Goal: Task Accomplishment & Management: Use online tool/utility

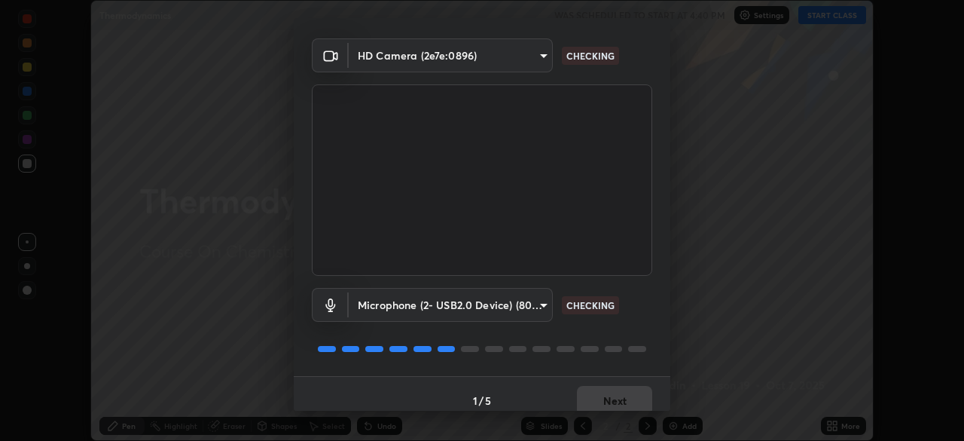
scroll to position [53, 0]
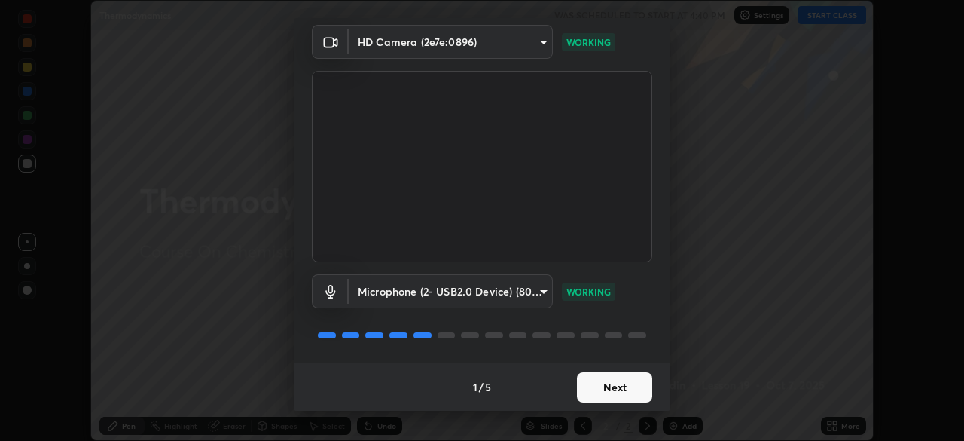
click at [602, 388] on button "Next" at bounding box center [614, 387] width 75 height 30
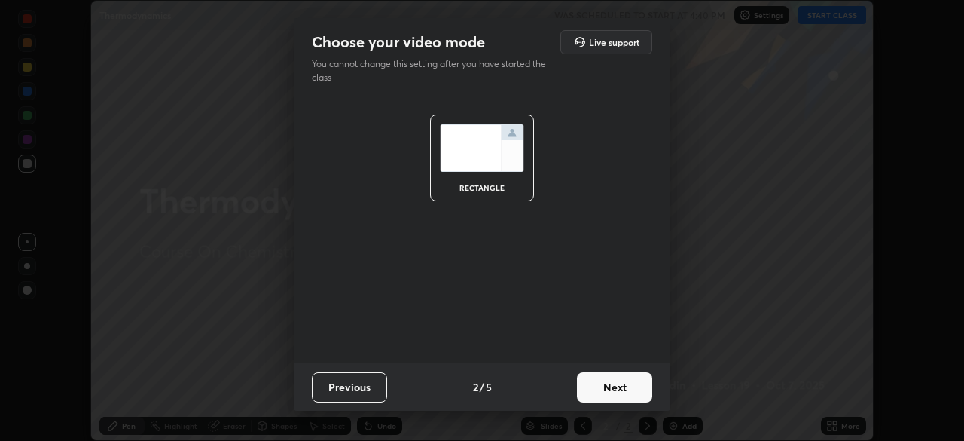
scroll to position [0, 0]
click at [613, 389] on button "Next" at bounding box center [614, 387] width 75 height 30
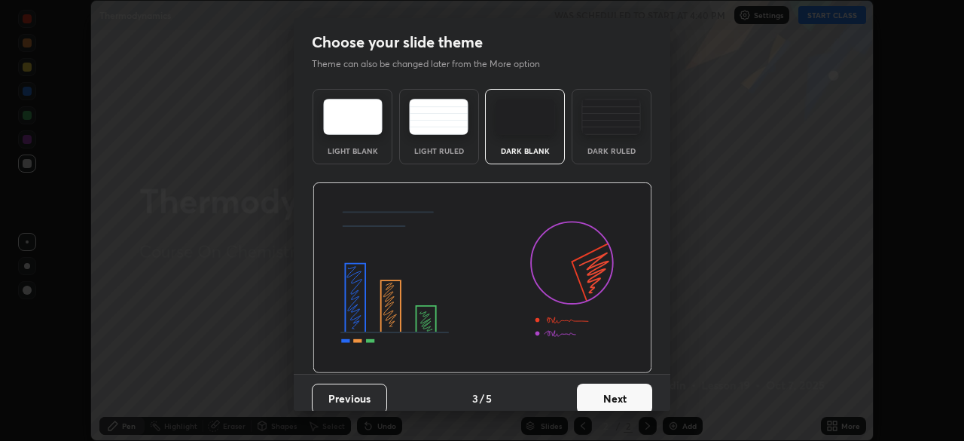
click at [612, 386] on button "Next" at bounding box center [614, 398] width 75 height 30
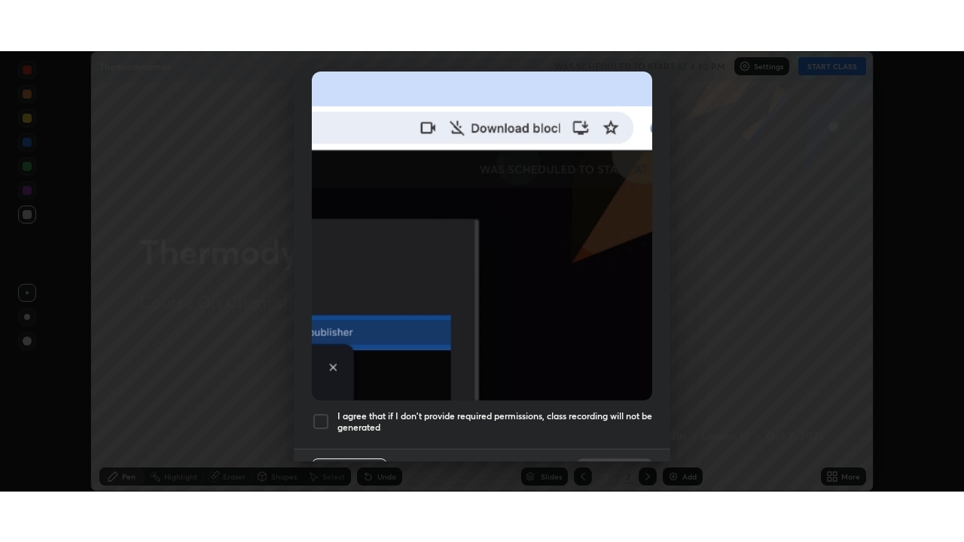
scroll to position [361, 0]
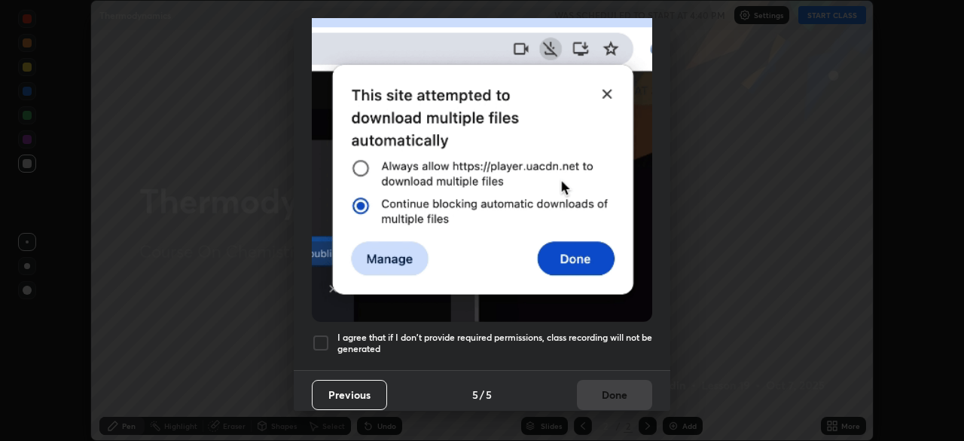
click at [322, 337] on div at bounding box center [321, 343] width 18 height 18
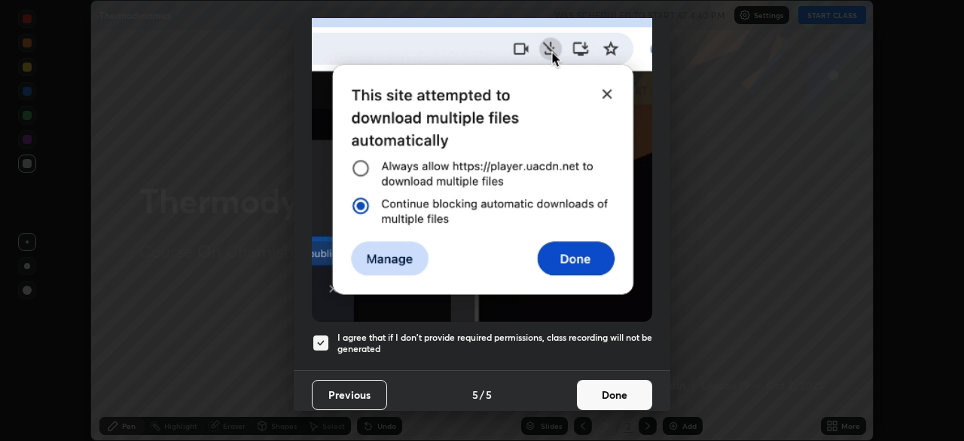
click at [596, 385] on button "Done" at bounding box center [614, 395] width 75 height 30
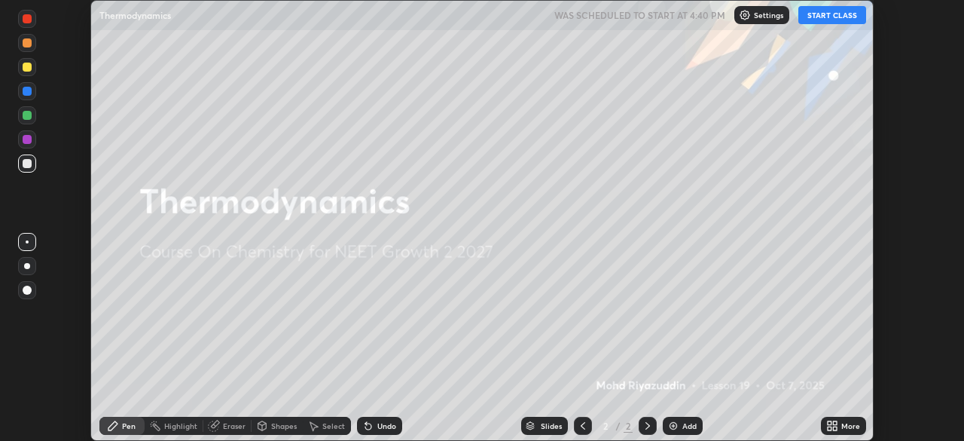
click at [830, 426] on icon at bounding box center [830, 428] width 4 height 4
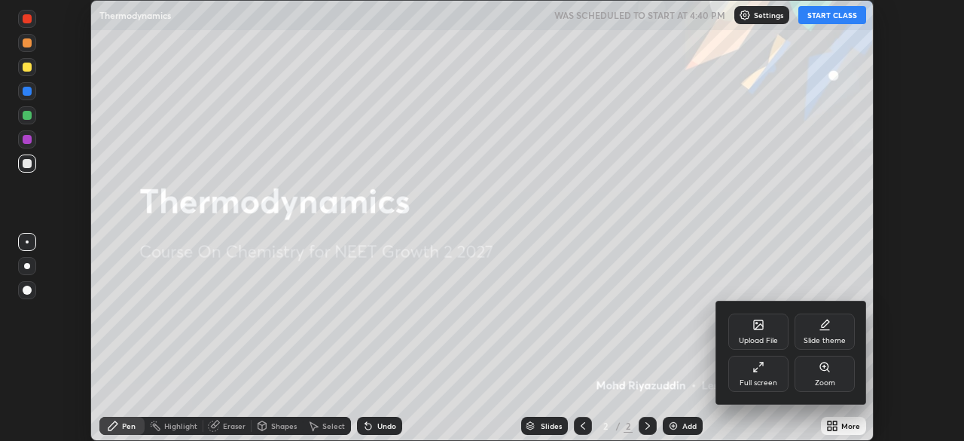
click at [758, 383] on div "Full screen" at bounding box center [759, 383] width 38 height 8
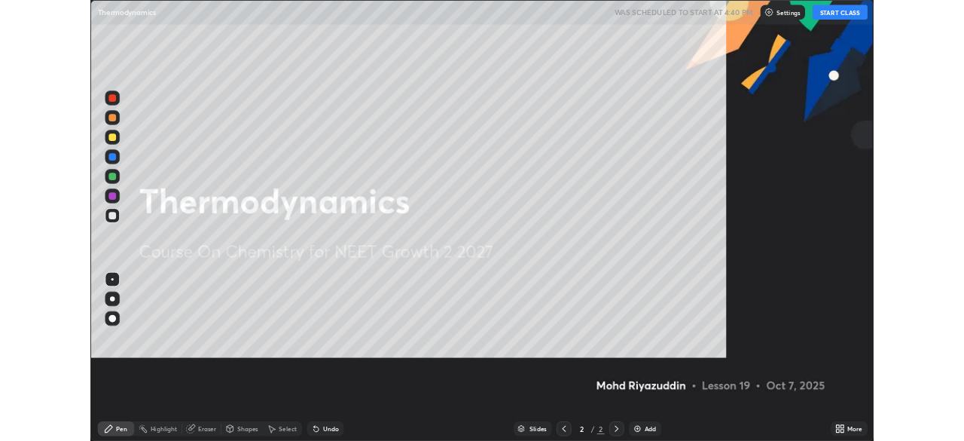
scroll to position [542, 964]
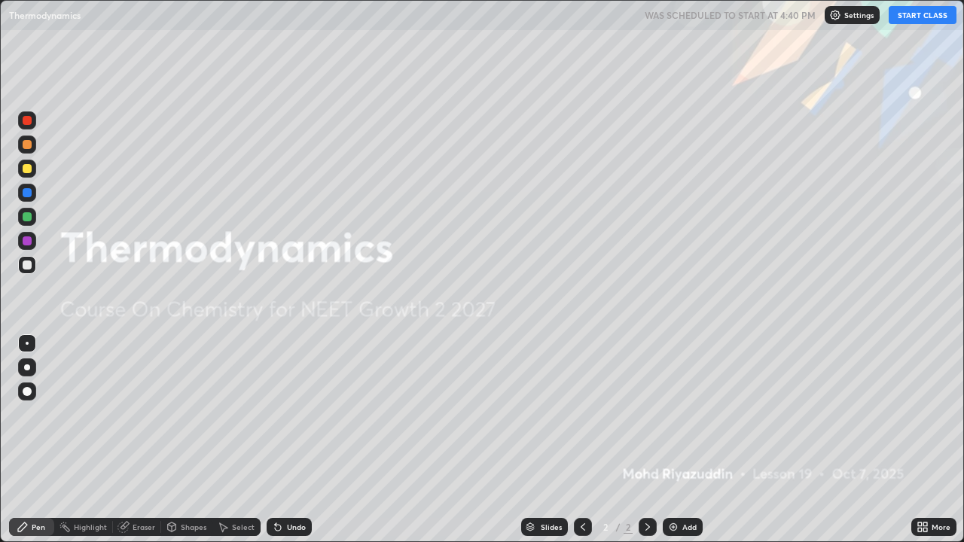
click at [672, 440] on img at bounding box center [673, 527] width 12 height 12
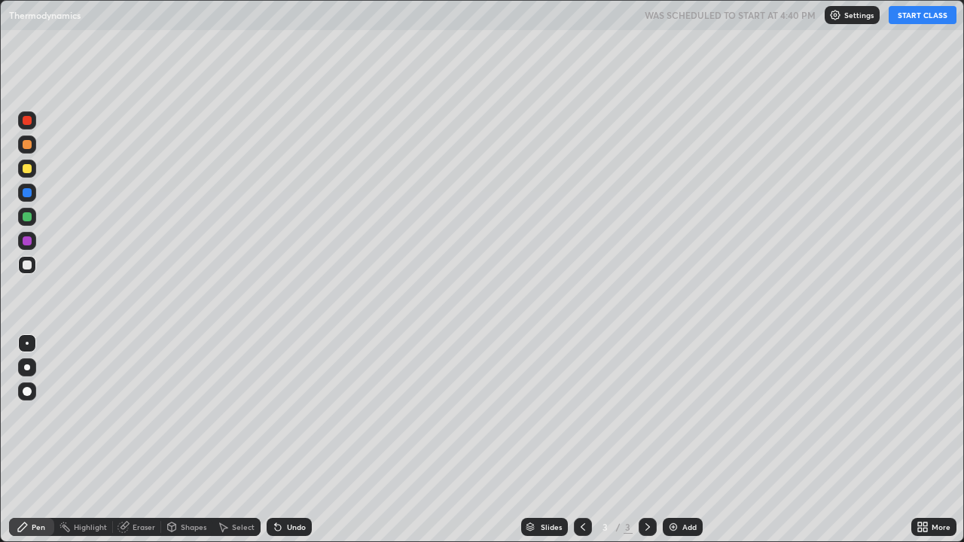
click at [583, 440] on icon at bounding box center [583, 527] width 12 height 12
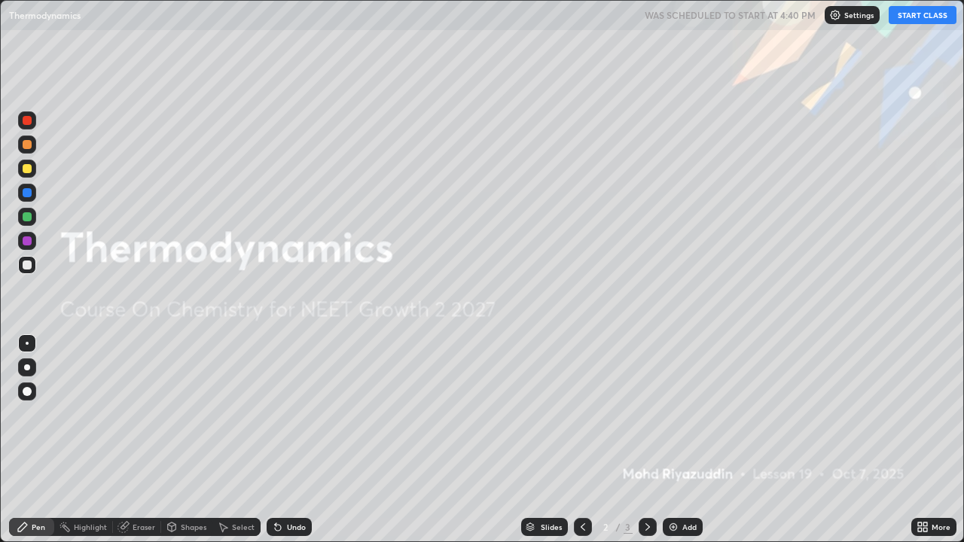
click at [907, 20] on button "START CLASS" at bounding box center [923, 15] width 68 height 18
click at [679, 440] on div "Add" at bounding box center [683, 527] width 40 height 18
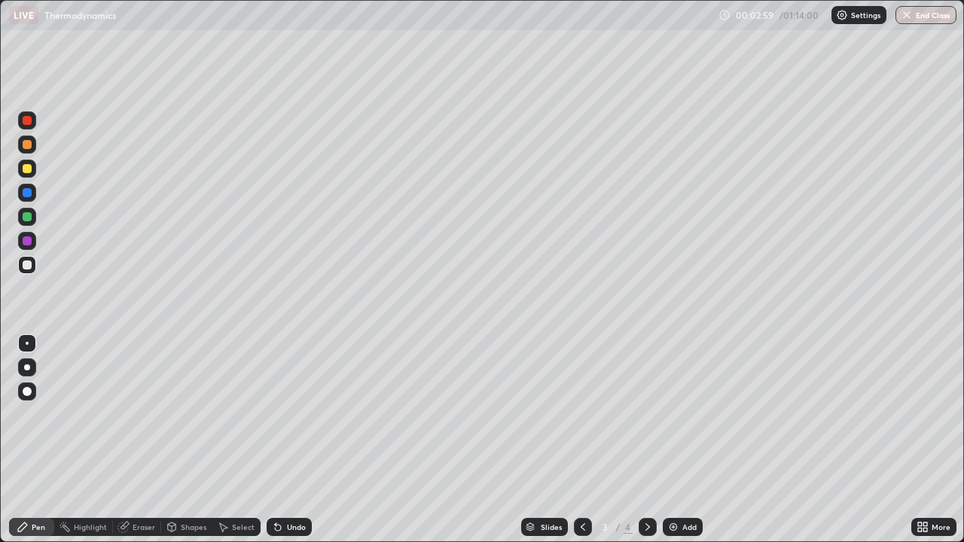
click at [275, 440] on icon at bounding box center [276, 524] width 2 height 2
click at [275, 440] on icon at bounding box center [278, 528] width 6 height 6
click at [275, 440] on icon at bounding box center [276, 524] width 2 height 2
click at [280, 440] on icon at bounding box center [278, 527] width 12 height 12
click at [275, 440] on icon at bounding box center [278, 528] width 6 height 6
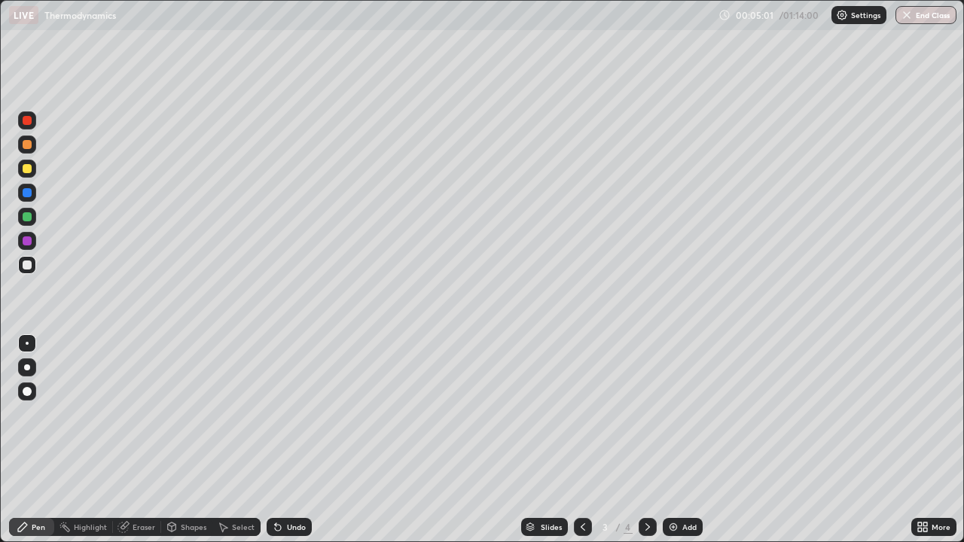
click at [281, 440] on icon at bounding box center [278, 527] width 12 height 12
click at [275, 440] on icon at bounding box center [278, 528] width 6 height 6
click at [276, 440] on icon at bounding box center [278, 528] width 6 height 6
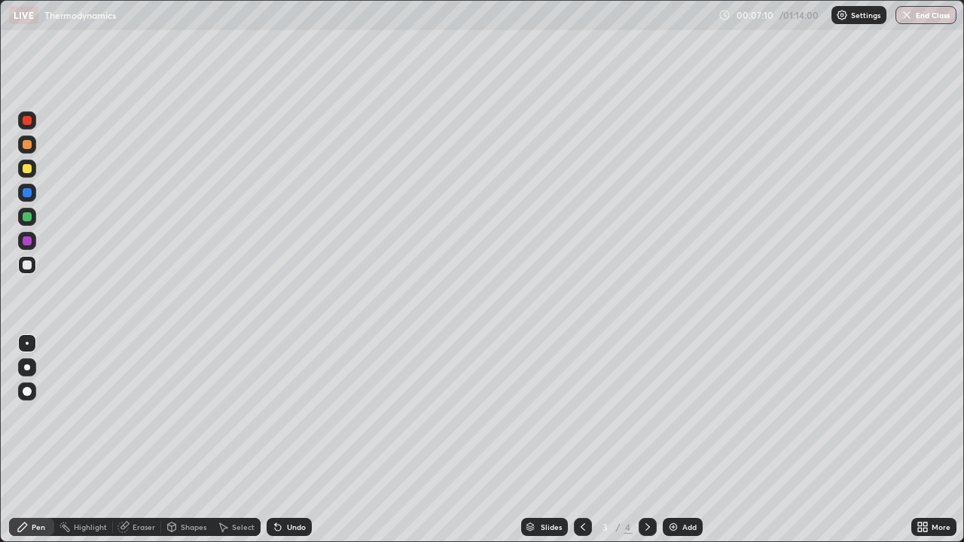
click at [29, 240] on div at bounding box center [27, 241] width 9 height 9
click at [276, 440] on icon at bounding box center [278, 528] width 6 height 6
click at [139, 440] on div "Eraser" at bounding box center [144, 527] width 23 height 8
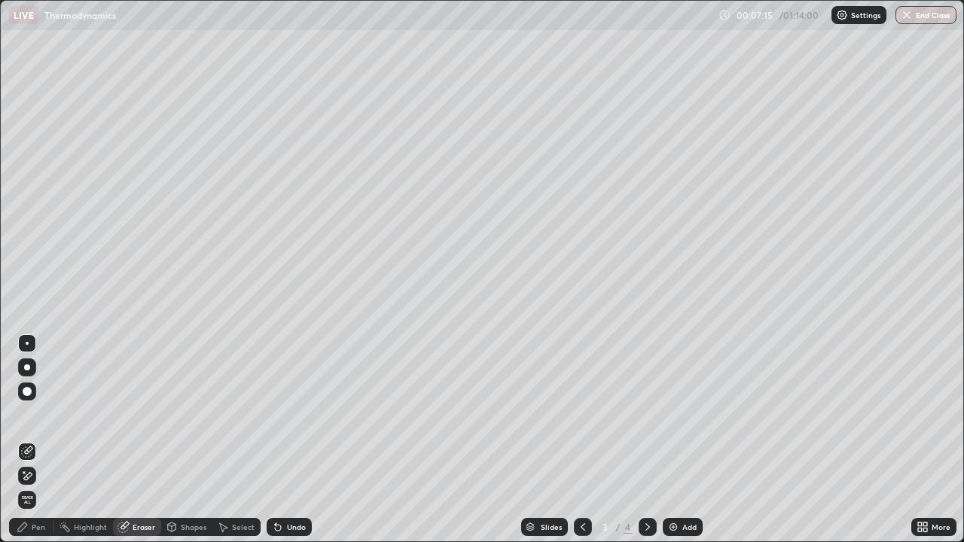
click at [44, 440] on div "Pen" at bounding box center [39, 527] width 14 height 8
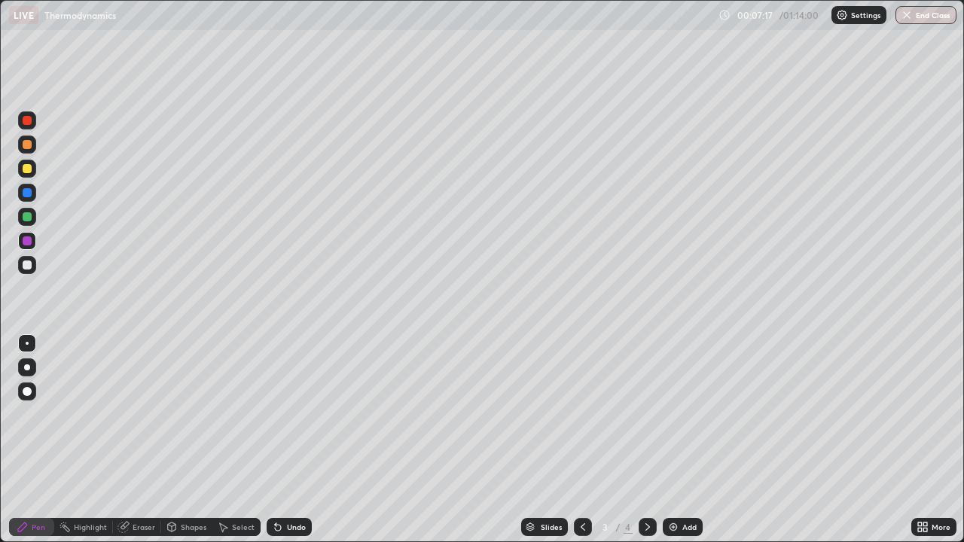
click at [277, 440] on icon at bounding box center [278, 528] width 6 height 6
click at [27, 266] on div at bounding box center [27, 265] width 9 height 9
click at [27, 168] on div at bounding box center [27, 168] width 9 height 9
click at [31, 268] on div at bounding box center [27, 265] width 18 height 18
click at [30, 168] on div at bounding box center [27, 168] width 9 height 9
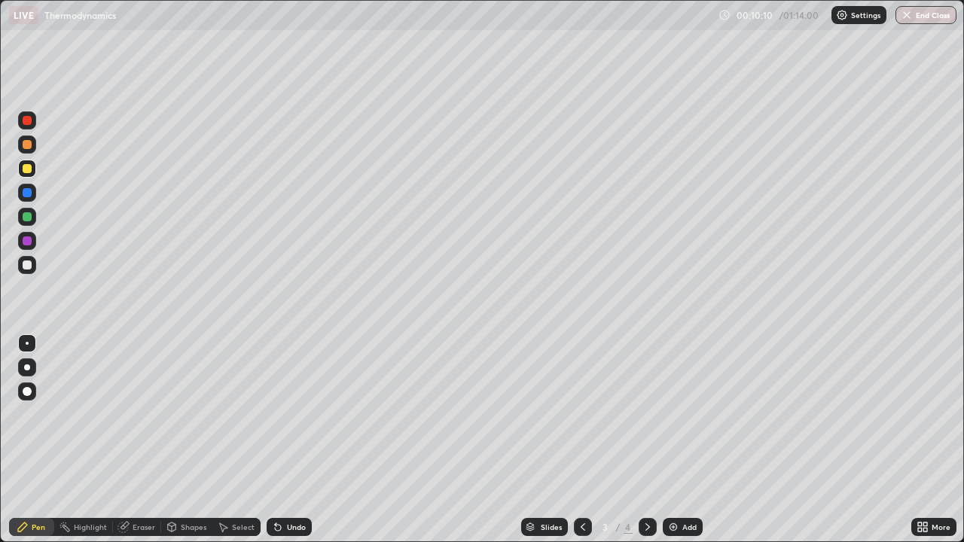
click at [668, 440] on img at bounding box center [673, 527] width 12 height 12
click at [28, 266] on div at bounding box center [27, 265] width 9 height 9
click at [287, 440] on div "Undo" at bounding box center [296, 527] width 19 height 8
click at [282, 440] on div "Undo" at bounding box center [289, 527] width 45 height 18
click at [276, 440] on icon at bounding box center [278, 528] width 6 height 6
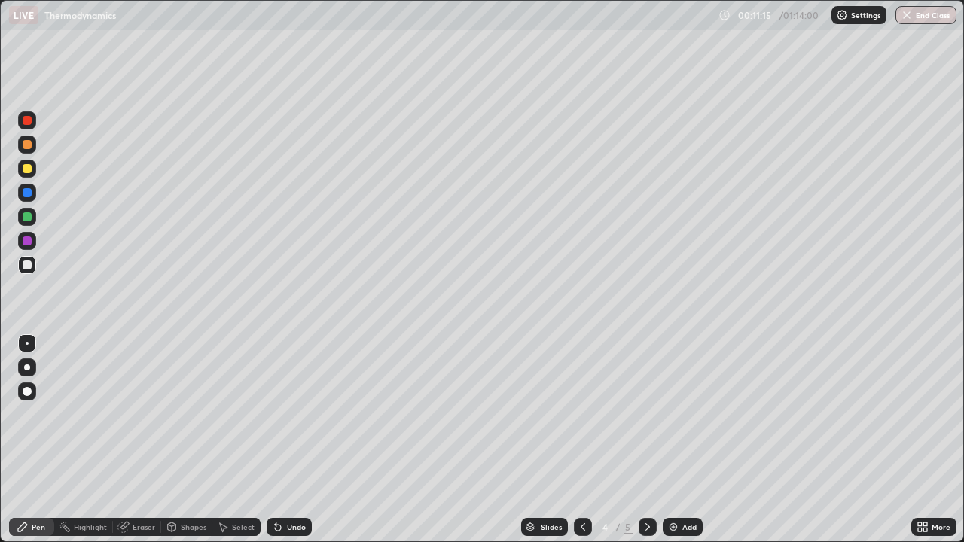
click at [281, 440] on div "Undo" at bounding box center [289, 527] width 45 height 18
click at [280, 440] on div "Undo" at bounding box center [289, 527] width 45 height 18
click at [281, 440] on div "Undo" at bounding box center [289, 527] width 45 height 18
click at [283, 440] on div "Undo" at bounding box center [289, 527] width 45 height 18
click at [285, 440] on div "Undo" at bounding box center [289, 527] width 45 height 18
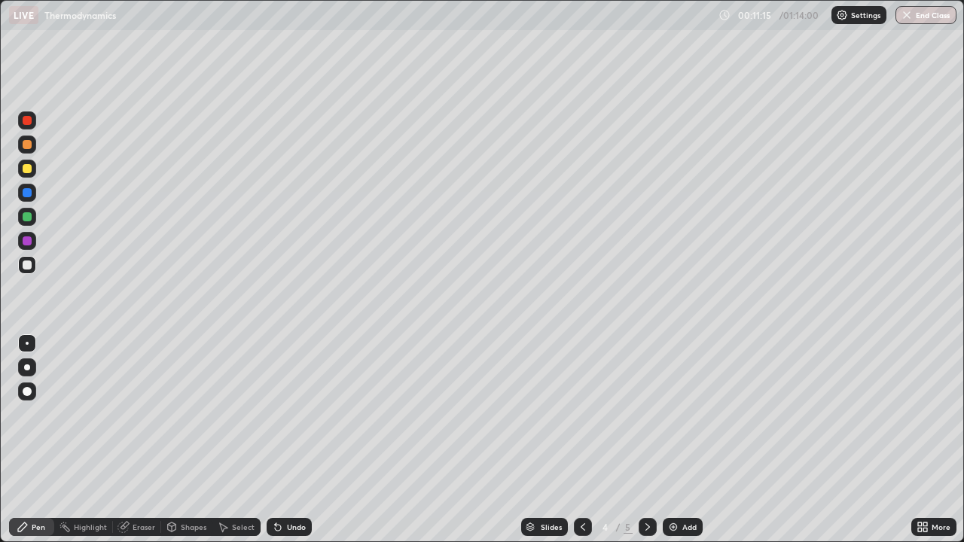
click at [287, 440] on div "Undo" at bounding box center [289, 527] width 45 height 18
click at [288, 440] on div "Undo" at bounding box center [289, 527] width 45 height 18
click at [289, 440] on div "Undo" at bounding box center [289, 527] width 45 height 18
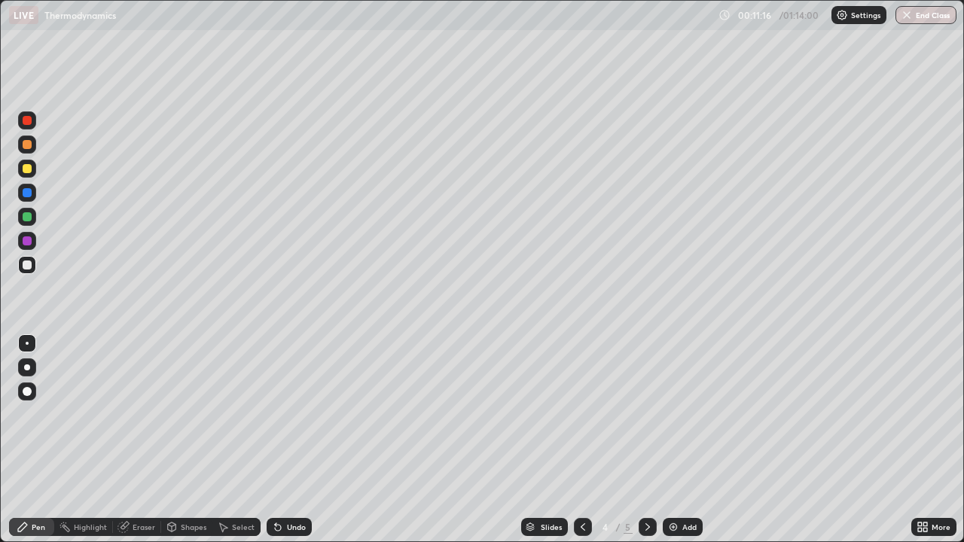
click at [290, 440] on div "Undo" at bounding box center [289, 527] width 45 height 18
click at [293, 440] on div "Undo" at bounding box center [289, 527] width 45 height 18
click at [295, 440] on div "Undo" at bounding box center [289, 527] width 45 height 18
click at [275, 440] on icon at bounding box center [278, 527] width 12 height 12
click at [277, 440] on icon at bounding box center [278, 528] width 6 height 6
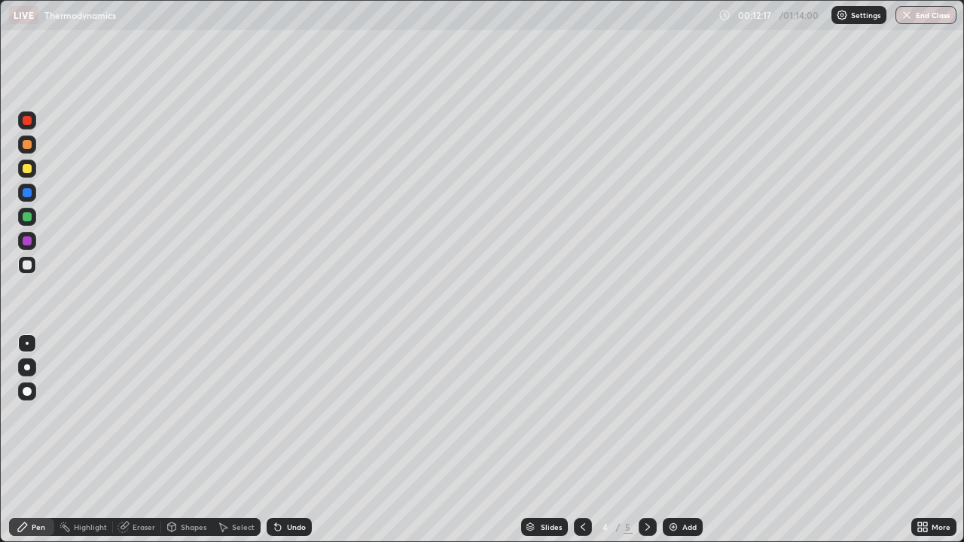
click at [140, 440] on div "Eraser" at bounding box center [144, 527] width 23 height 8
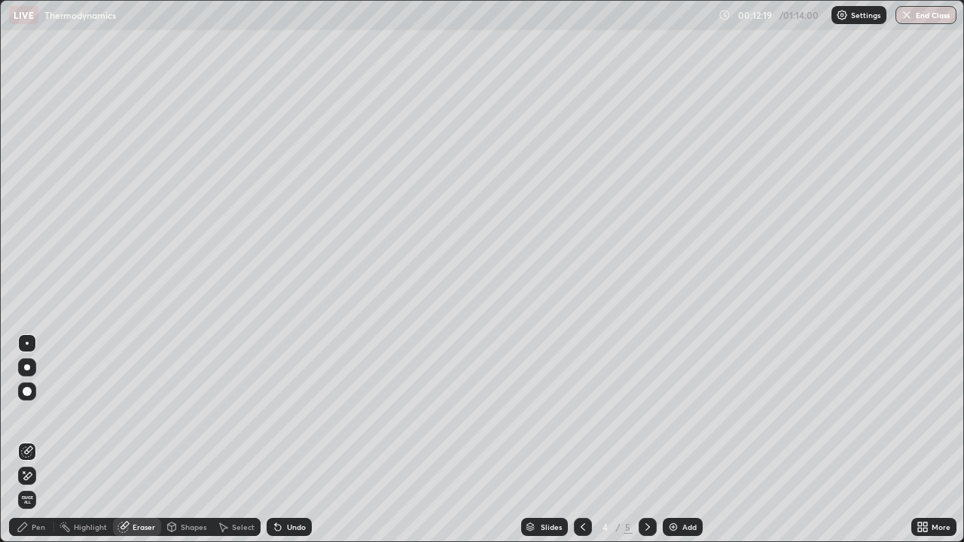
click at [48, 440] on div "Pen" at bounding box center [31, 527] width 45 height 18
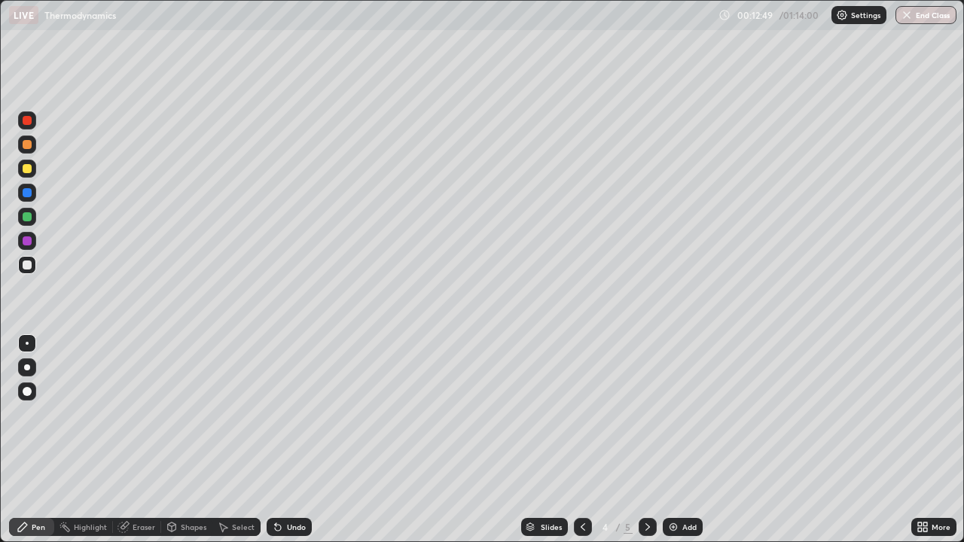
click at [279, 440] on icon at bounding box center [278, 527] width 12 height 12
click at [276, 440] on icon at bounding box center [278, 528] width 6 height 6
click at [285, 440] on div "Undo" at bounding box center [289, 527] width 45 height 18
click at [282, 440] on div "Undo" at bounding box center [289, 527] width 45 height 18
click at [281, 440] on div "Undo" at bounding box center [289, 527] width 45 height 18
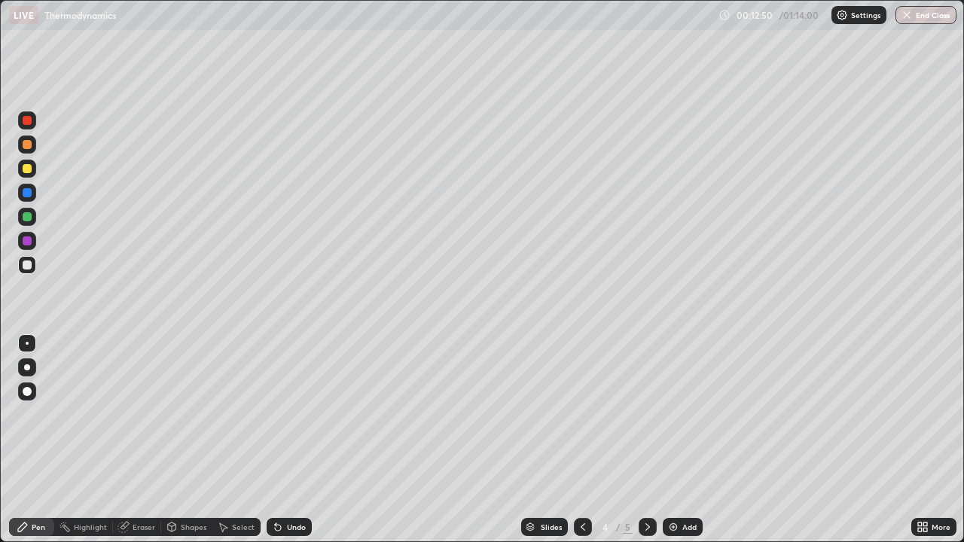
click at [282, 440] on div "Undo" at bounding box center [289, 527] width 45 height 18
click at [281, 440] on icon at bounding box center [278, 527] width 12 height 12
click at [276, 440] on icon at bounding box center [278, 528] width 6 height 6
click at [153, 440] on div "Eraser" at bounding box center [144, 527] width 23 height 8
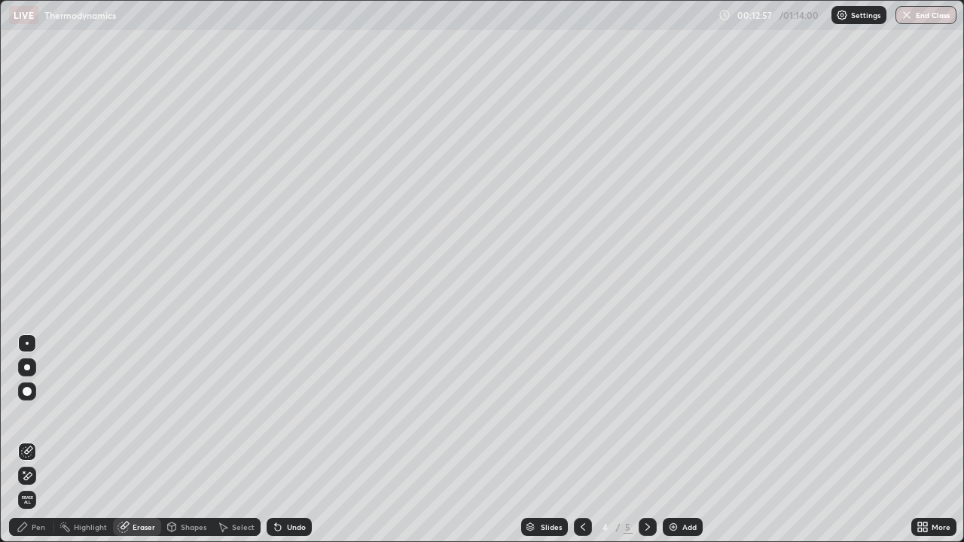
click at [51, 440] on div "Pen" at bounding box center [31, 527] width 45 height 18
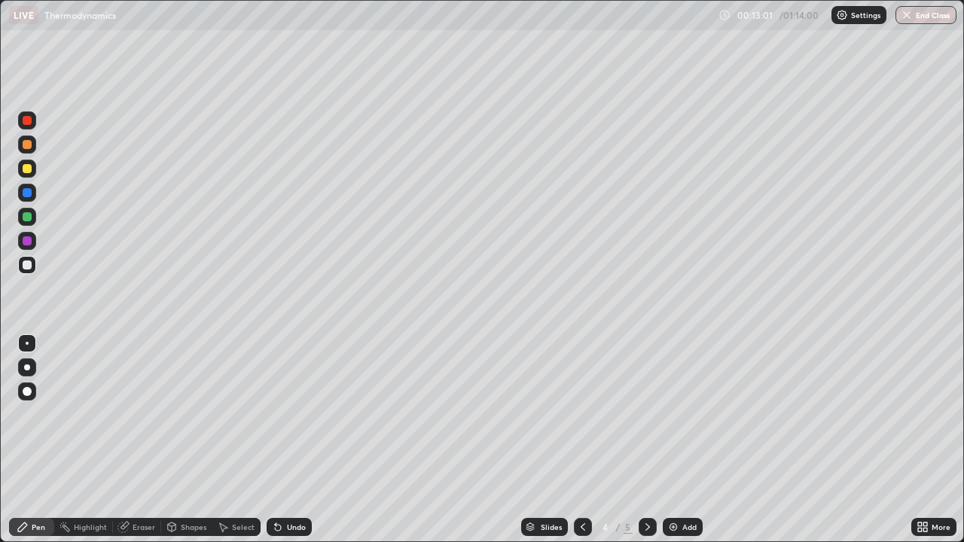
click at [282, 440] on div "Undo" at bounding box center [289, 527] width 45 height 18
click at [146, 440] on div "Eraser" at bounding box center [144, 527] width 23 height 8
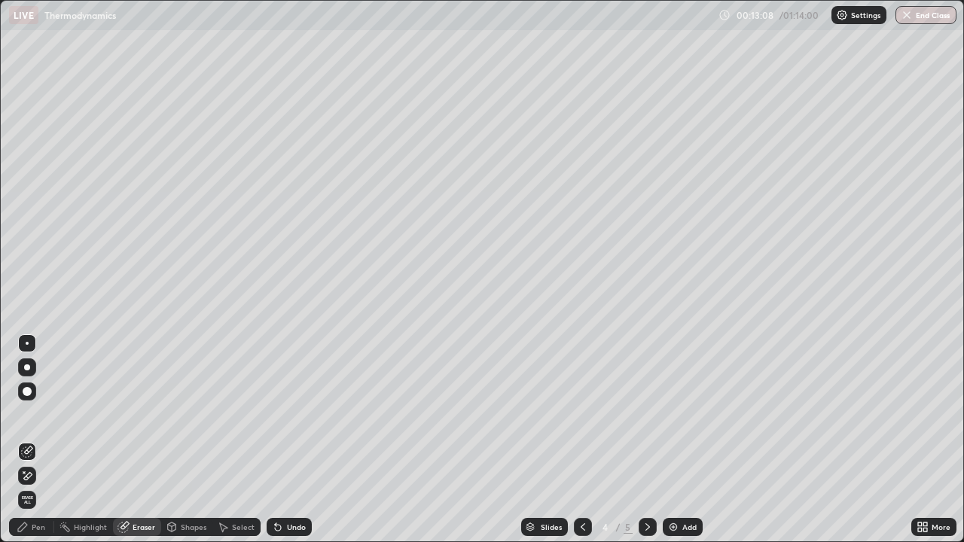
click at [60, 440] on circle at bounding box center [61, 526] width 2 height 2
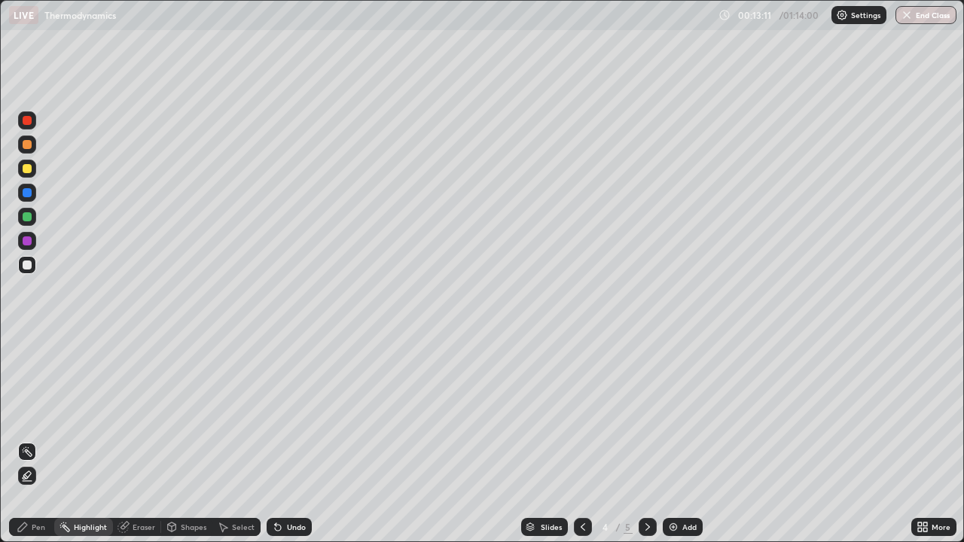
click at [48, 440] on div "Pen" at bounding box center [31, 527] width 45 height 18
click at [142, 440] on div "Eraser" at bounding box center [144, 527] width 23 height 8
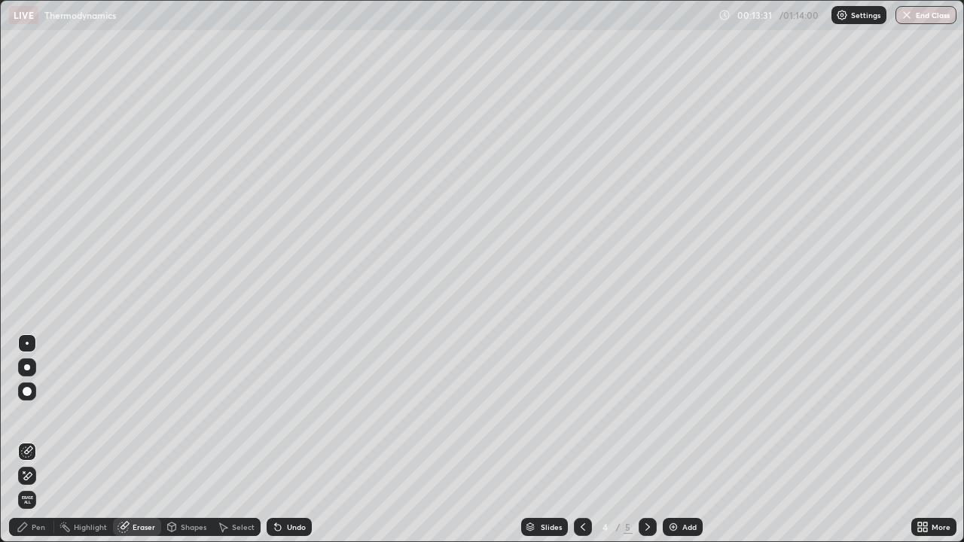
click at [44, 440] on div "Pen" at bounding box center [39, 527] width 14 height 8
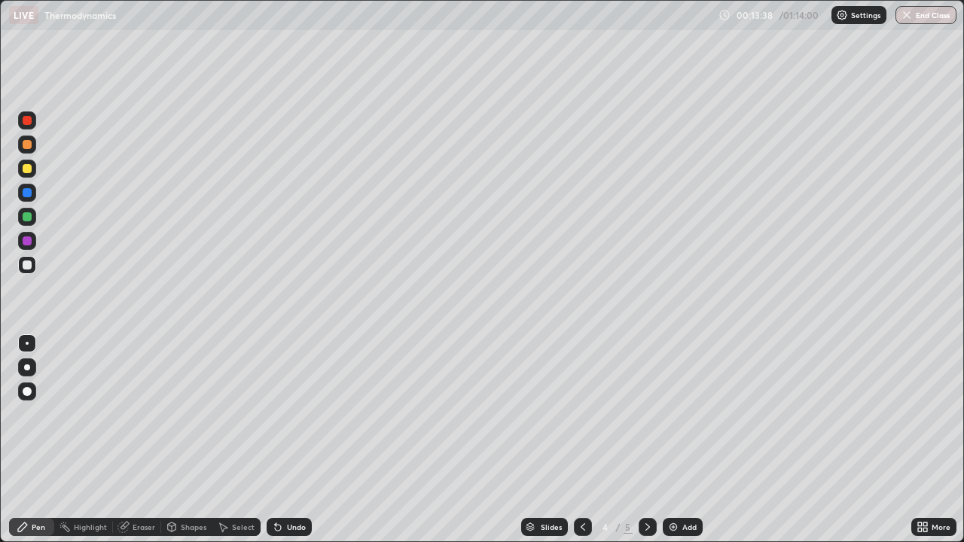
click at [142, 440] on div "Eraser" at bounding box center [144, 527] width 23 height 8
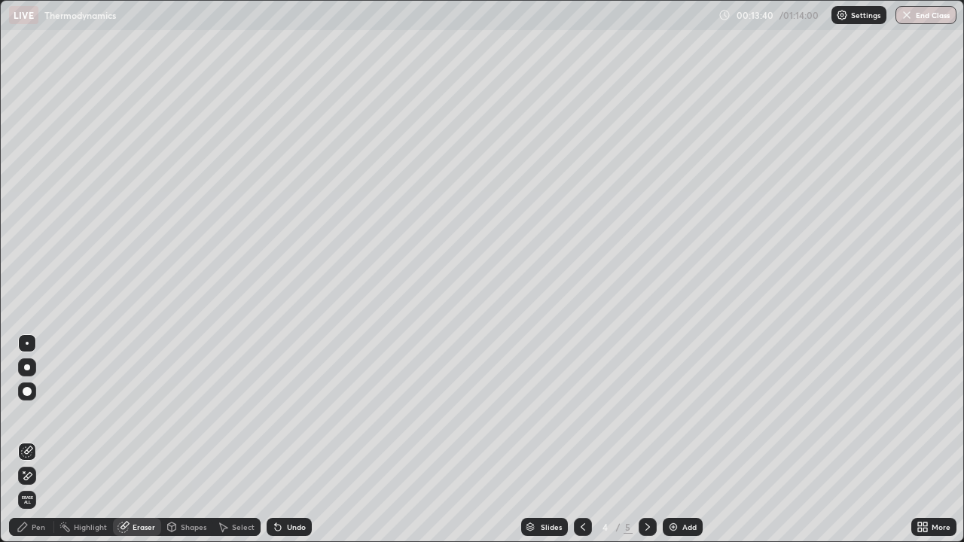
click at [47, 440] on div "Pen" at bounding box center [31, 527] width 45 height 18
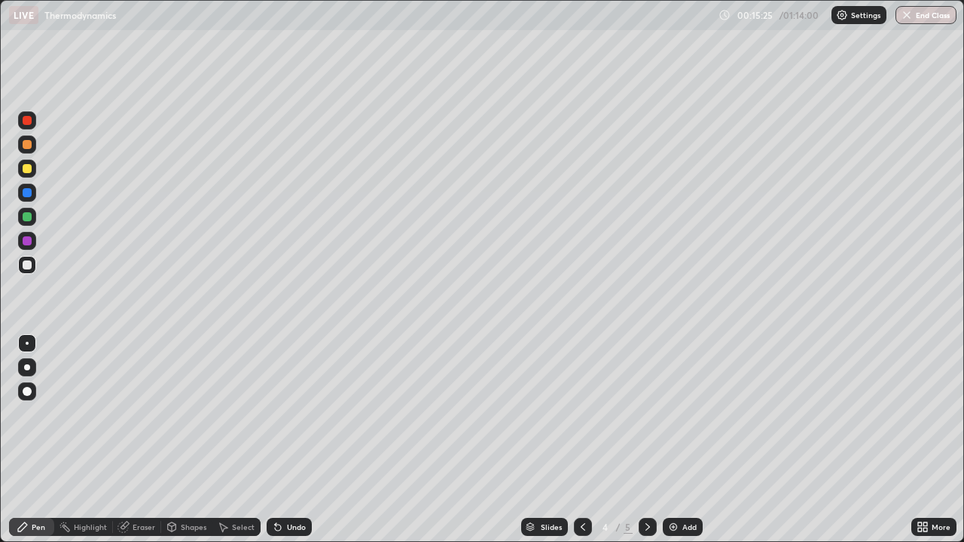
click at [26, 217] on div at bounding box center [27, 216] width 9 height 9
click at [35, 268] on div at bounding box center [27, 265] width 18 height 18
click at [32, 221] on div at bounding box center [27, 217] width 18 height 18
click at [28, 262] on div at bounding box center [27, 265] width 9 height 9
click at [26, 172] on div at bounding box center [27, 168] width 9 height 9
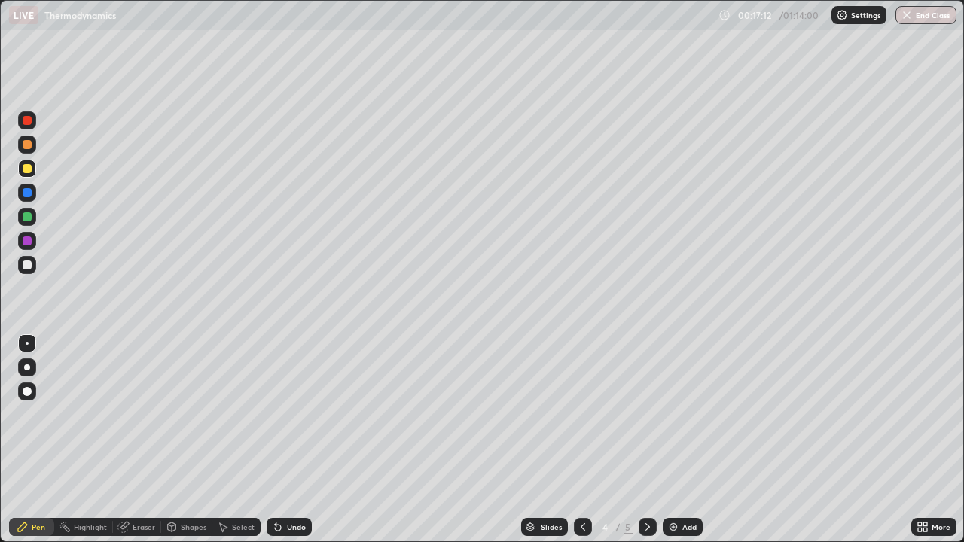
click at [29, 264] on div at bounding box center [27, 265] width 9 height 9
click at [671, 440] on img at bounding box center [673, 527] width 12 height 12
click at [277, 440] on icon at bounding box center [278, 527] width 12 height 12
click at [281, 440] on icon at bounding box center [278, 527] width 12 height 12
click at [277, 440] on icon at bounding box center [278, 528] width 6 height 6
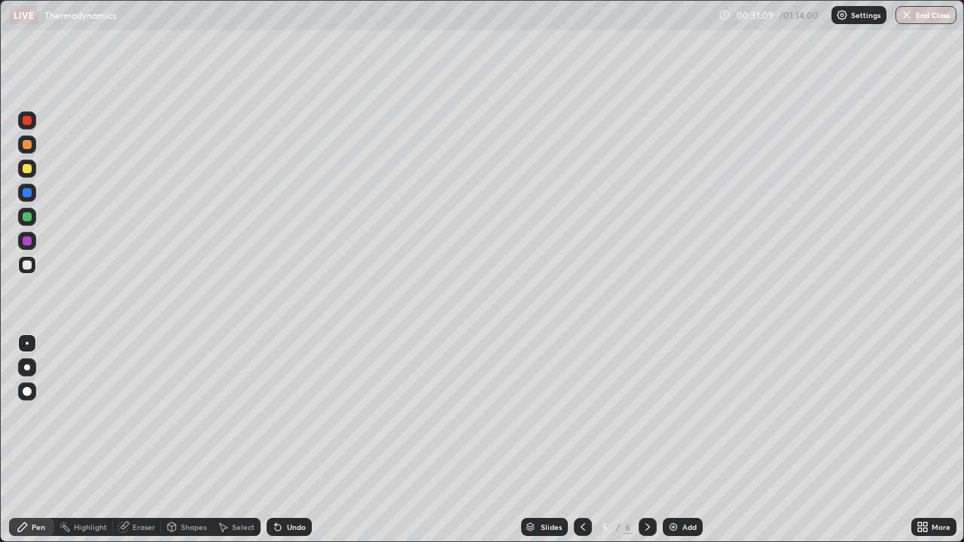
click at [278, 440] on icon at bounding box center [278, 528] width 6 height 6
click at [280, 440] on icon at bounding box center [278, 527] width 12 height 12
click at [275, 440] on icon at bounding box center [278, 528] width 6 height 6
click at [275, 440] on icon at bounding box center [276, 524] width 2 height 2
click at [28, 217] on div at bounding box center [27, 216] width 9 height 9
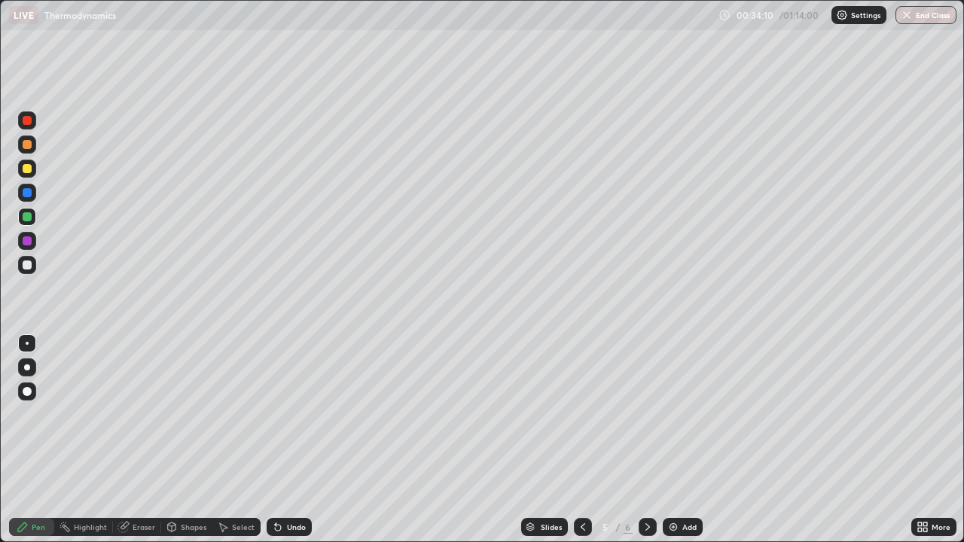
click at [141, 440] on div "Eraser" at bounding box center [144, 527] width 23 height 8
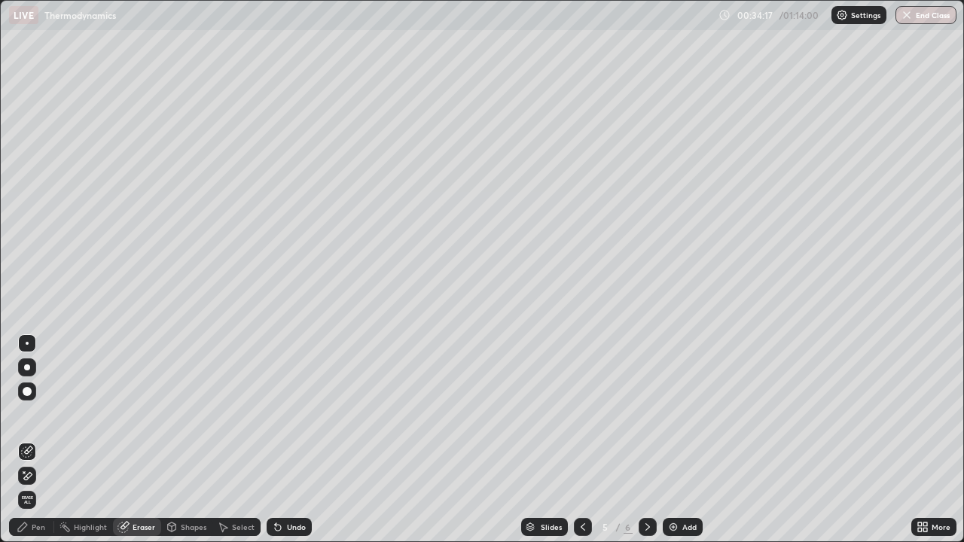
click at [47, 440] on div "Pen" at bounding box center [31, 527] width 45 height 18
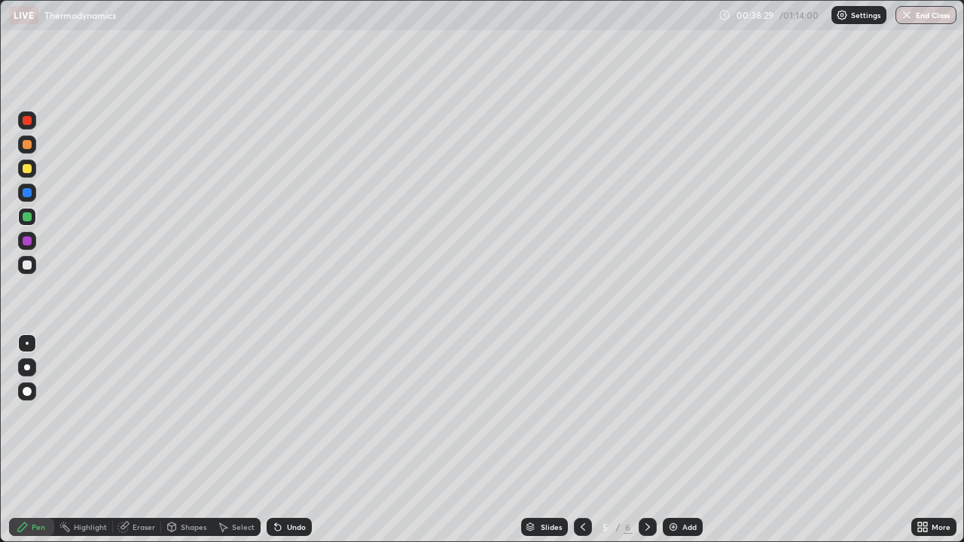
click at [676, 440] on img at bounding box center [673, 527] width 12 height 12
click at [34, 267] on div at bounding box center [27, 265] width 18 height 18
click at [279, 440] on icon at bounding box center [278, 527] width 12 height 12
click at [276, 440] on icon at bounding box center [278, 528] width 6 height 6
click at [673, 440] on img at bounding box center [673, 527] width 12 height 12
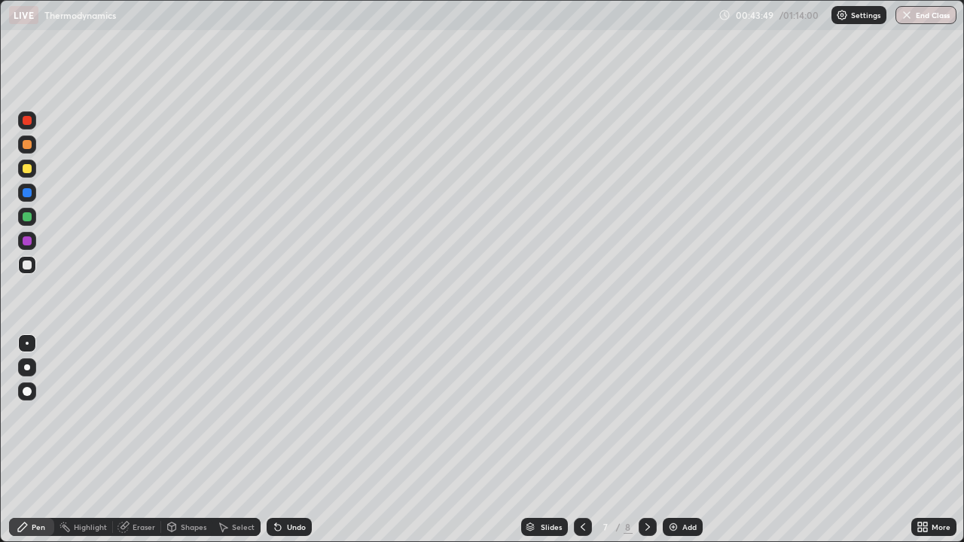
click at [581, 440] on icon at bounding box center [583, 527] width 12 height 12
click at [648, 440] on icon at bounding box center [647, 527] width 5 height 8
click at [581, 440] on icon at bounding box center [583, 527] width 12 height 12
click at [646, 440] on icon at bounding box center [648, 527] width 12 height 12
click at [275, 440] on icon at bounding box center [278, 528] width 6 height 6
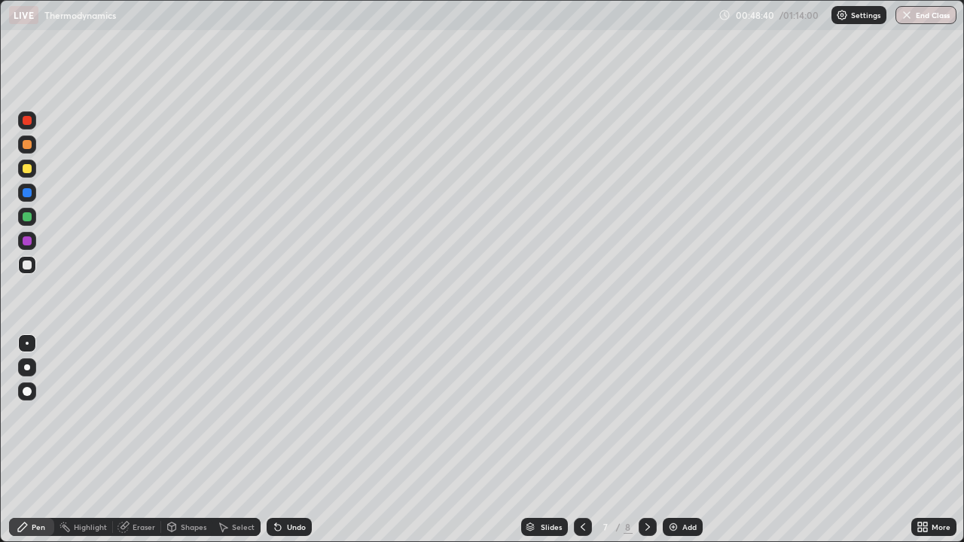
click at [280, 440] on icon at bounding box center [278, 527] width 12 height 12
click at [279, 440] on icon at bounding box center [278, 527] width 12 height 12
click at [281, 440] on icon at bounding box center [278, 527] width 12 height 12
click at [280, 440] on icon at bounding box center [278, 527] width 12 height 12
click at [581, 440] on icon at bounding box center [583, 527] width 12 height 12
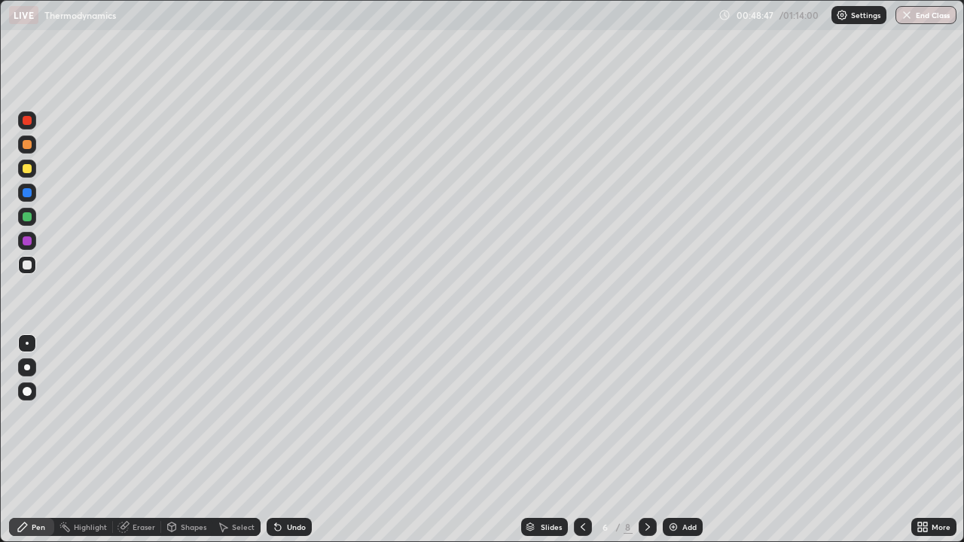
click at [581, 440] on icon at bounding box center [583, 527] width 12 height 12
click at [581, 440] on icon at bounding box center [583, 527] width 5 height 8
click at [647, 440] on icon at bounding box center [647, 527] width 5 height 8
click at [646, 440] on icon at bounding box center [648, 527] width 12 height 12
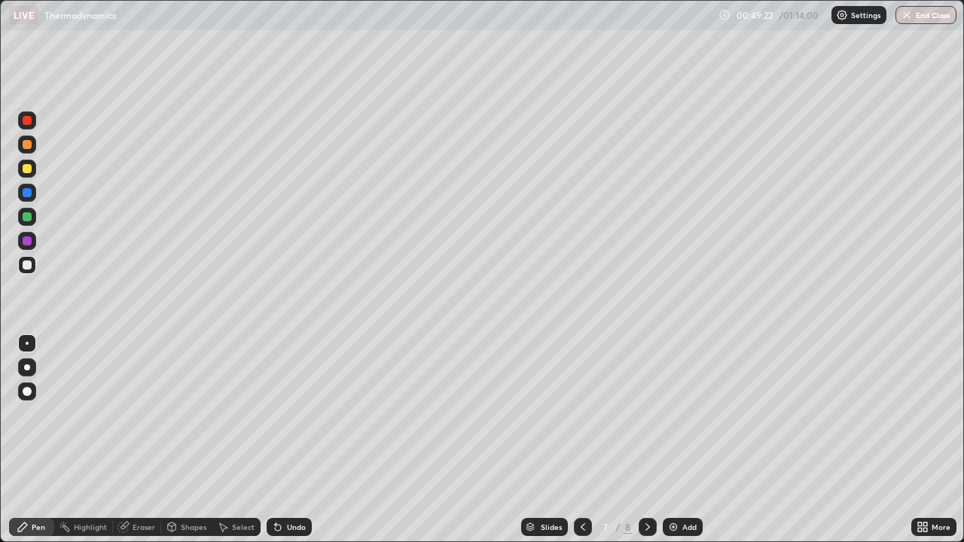
click at [276, 440] on icon at bounding box center [278, 528] width 6 height 6
click at [282, 440] on div "Undo" at bounding box center [289, 527] width 45 height 18
click at [285, 440] on div "Undo" at bounding box center [289, 527] width 45 height 18
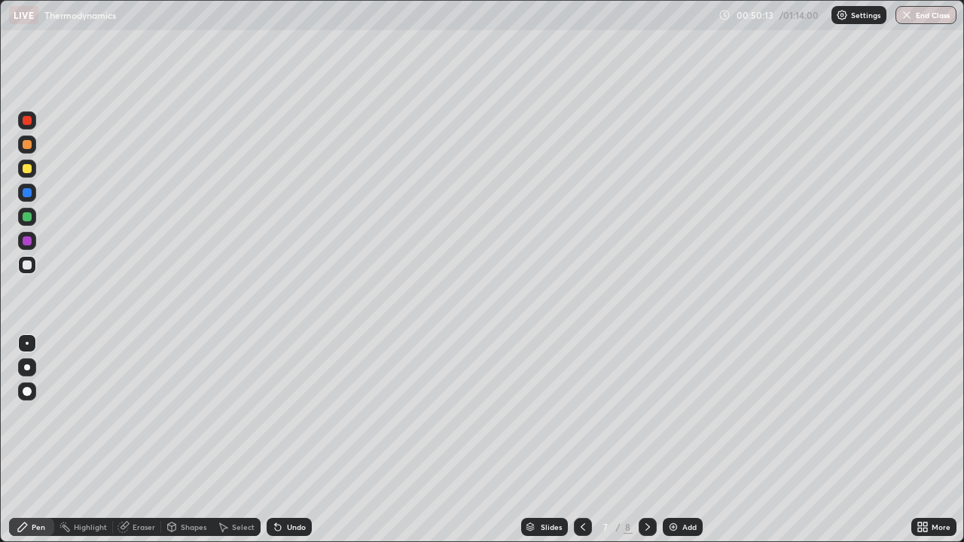
click at [284, 440] on div "Undo" at bounding box center [289, 527] width 45 height 18
click at [282, 440] on div "Undo" at bounding box center [289, 527] width 45 height 18
click at [283, 440] on div "Undo" at bounding box center [289, 527] width 45 height 18
click at [581, 440] on icon at bounding box center [583, 527] width 12 height 12
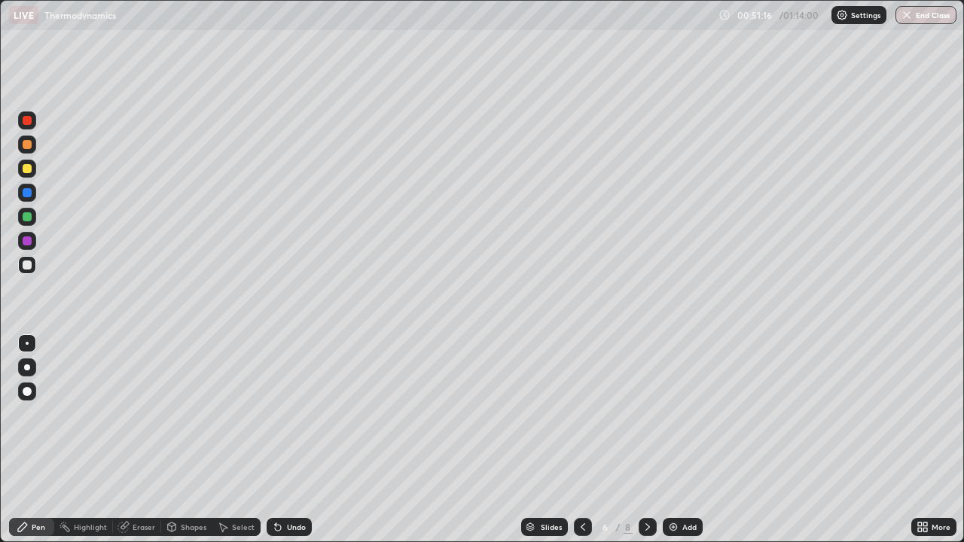
click at [581, 440] on icon at bounding box center [583, 527] width 12 height 12
click at [32, 147] on div at bounding box center [27, 145] width 18 height 18
click at [648, 440] on icon at bounding box center [648, 527] width 12 height 12
click at [646, 440] on icon at bounding box center [648, 527] width 12 height 12
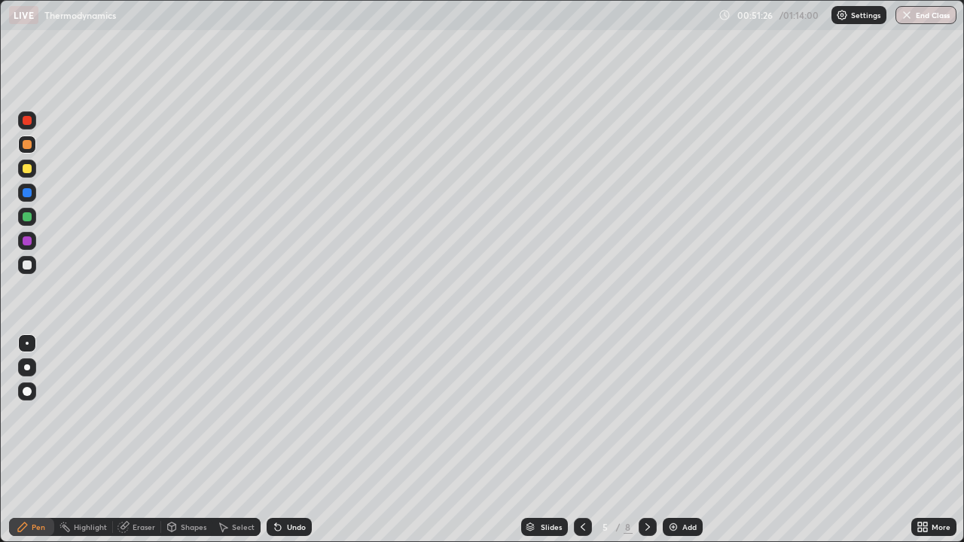
click at [646, 440] on icon at bounding box center [648, 527] width 12 height 12
click at [671, 440] on img at bounding box center [673, 527] width 12 height 12
click at [33, 267] on div at bounding box center [27, 265] width 18 height 18
click at [275, 440] on icon at bounding box center [276, 524] width 2 height 2
click at [276, 440] on icon at bounding box center [278, 528] width 6 height 6
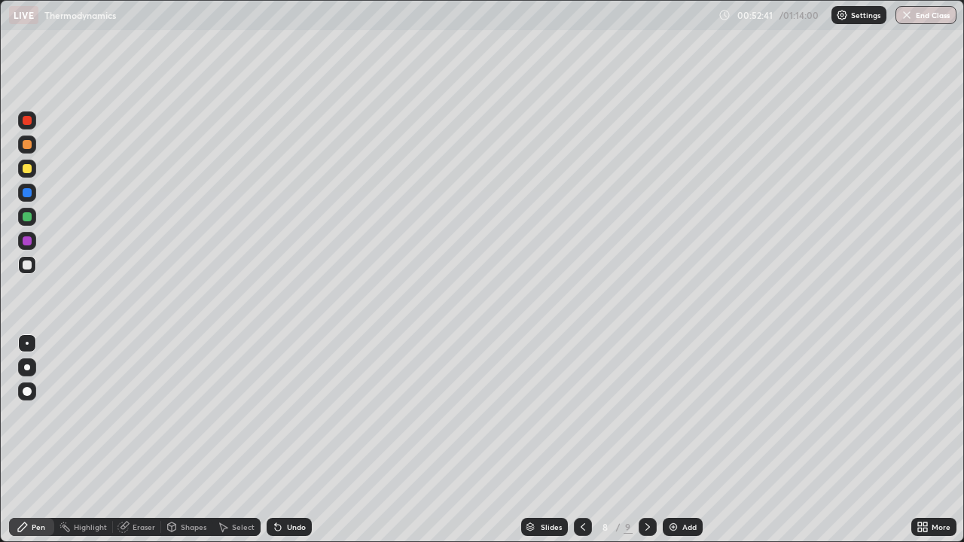
click at [282, 440] on icon at bounding box center [278, 527] width 12 height 12
click at [277, 440] on icon at bounding box center [278, 528] width 6 height 6
click at [278, 440] on icon at bounding box center [278, 528] width 6 height 6
click at [276, 440] on icon at bounding box center [278, 528] width 6 height 6
click at [281, 440] on icon at bounding box center [278, 527] width 12 height 12
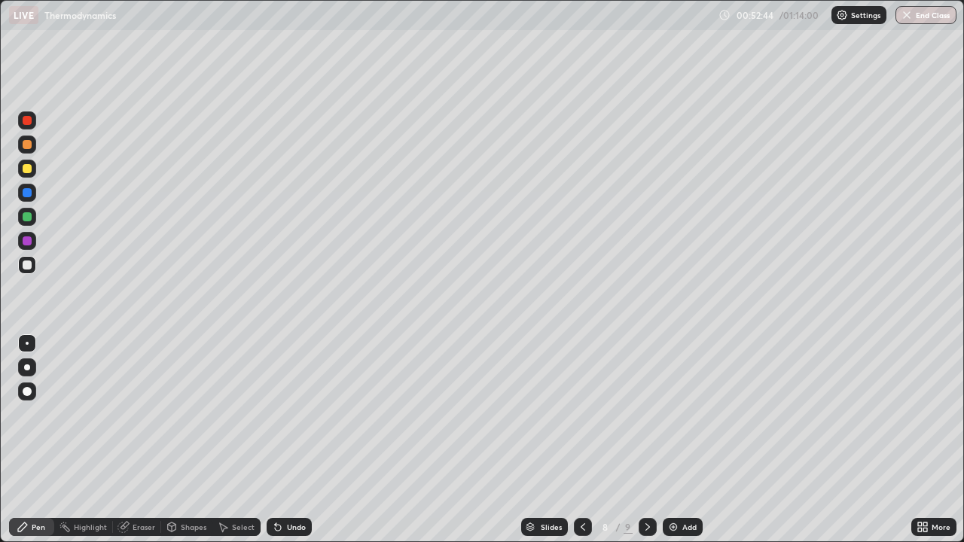
click at [282, 440] on div "Undo" at bounding box center [289, 527] width 45 height 18
click at [283, 440] on div "Undo" at bounding box center [289, 527] width 45 height 18
click at [275, 440] on icon at bounding box center [278, 528] width 6 height 6
click at [276, 440] on icon at bounding box center [278, 528] width 6 height 6
click at [274, 440] on div "Undo" at bounding box center [289, 527] width 45 height 18
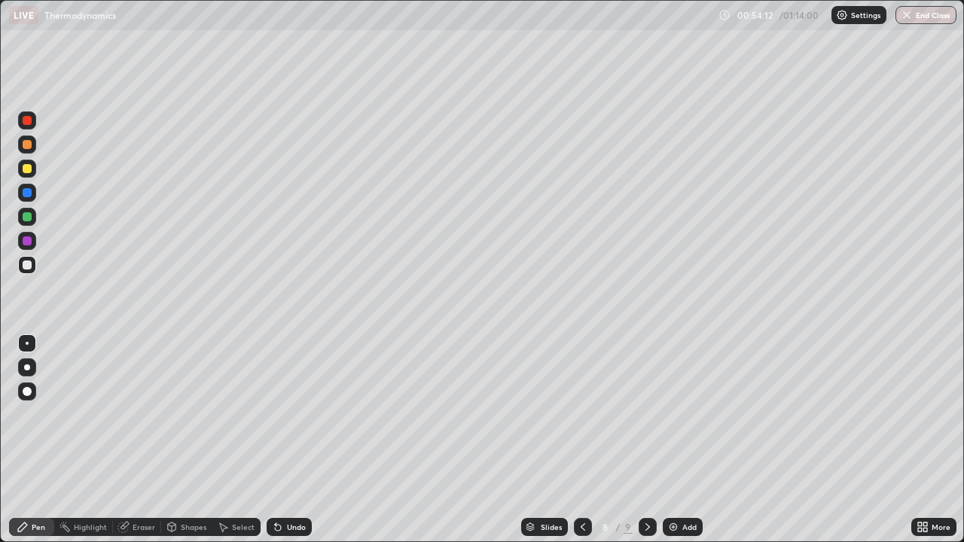
click at [275, 440] on icon at bounding box center [278, 528] width 6 height 6
click at [276, 440] on icon at bounding box center [278, 528] width 6 height 6
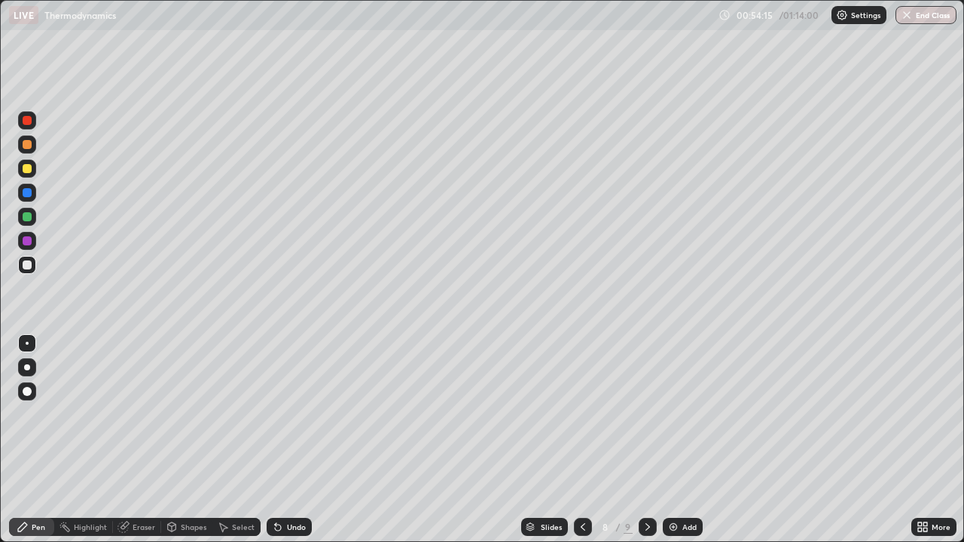
click at [279, 440] on icon at bounding box center [278, 528] width 6 height 6
click at [278, 440] on icon at bounding box center [278, 528] width 6 height 6
click at [279, 440] on icon at bounding box center [278, 527] width 12 height 12
click at [276, 440] on icon at bounding box center [278, 528] width 6 height 6
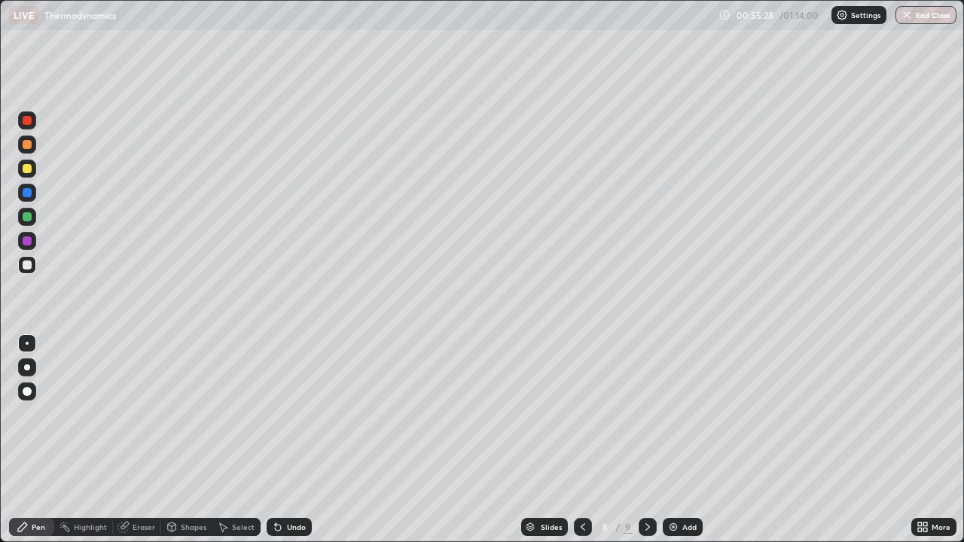
click at [275, 440] on div "Undo" at bounding box center [289, 527] width 45 height 18
click at [669, 440] on img at bounding box center [673, 527] width 12 height 12
click at [276, 440] on icon at bounding box center [278, 528] width 6 height 6
click at [282, 440] on div "Undo" at bounding box center [289, 527] width 45 height 18
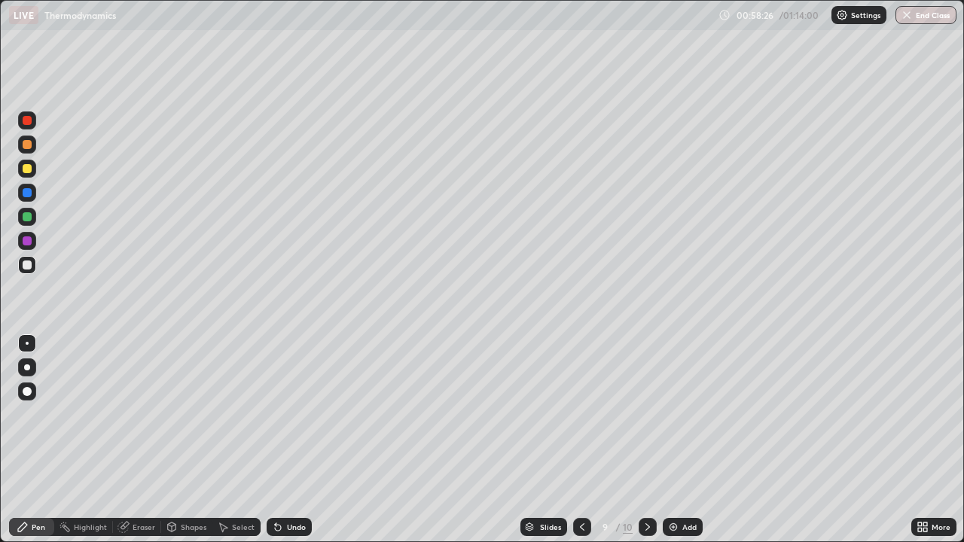
click at [277, 440] on icon at bounding box center [278, 528] width 6 height 6
click at [276, 440] on icon at bounding box center [278, 528] width 6 height 6
click at [275, 440] on icon at bounding box center [278, 528] width 6 height 6
click at [276, 440] on icon at bounding box center [278, 528] width 6 height 6
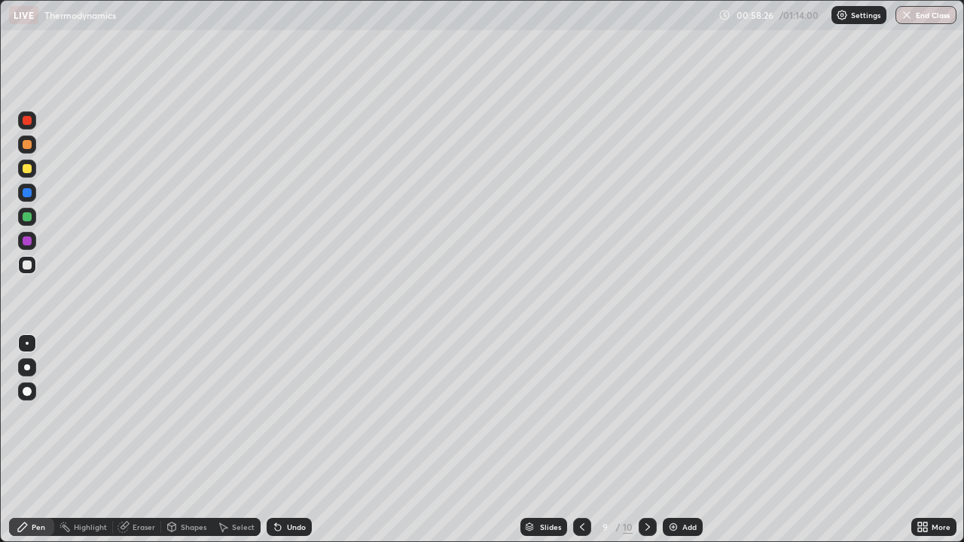
click at [273, 440] on div "Undo" at bounding box center [289, 527] width 45 height 18
click at [272, 440] on div "Undo" at bounding box center [289, 527] width 45 height 18
click at [273, 440] on div "Undo" at bounding box center [289, 527] width 45 height 18
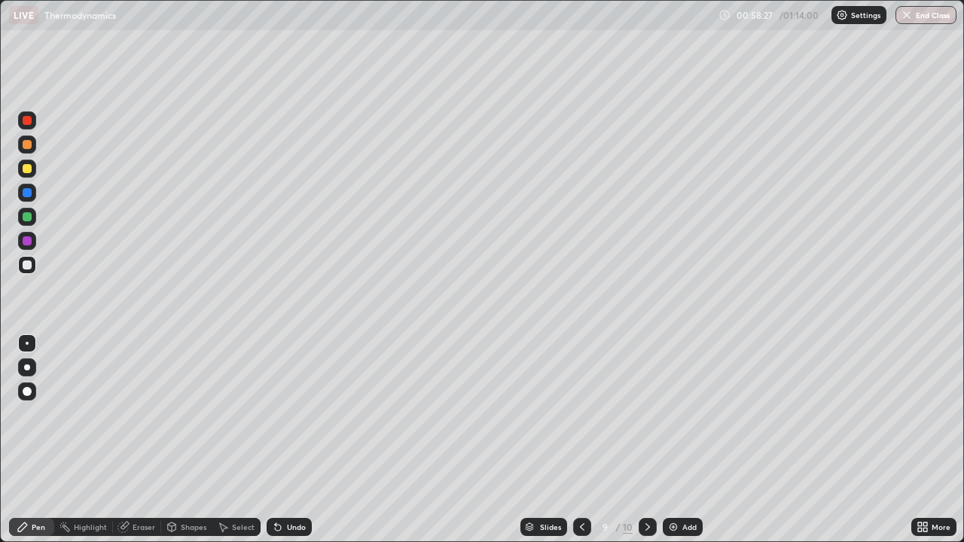
click at [274, 440] on div "Undo" at bounding box center [289, 527] width 45 height 18
click at [274, 440] on icon at bounding box center [278, 527] width 12 height 12
click at [273, 440] on div "Undo" at bounding box center [289, 527] width 45 height 18
click at [278, 440] on icon at bounding box center [278, 528] width 6 height 6
click at [279, 440] on icon at bounding box center [278, 527] width 12 height 12
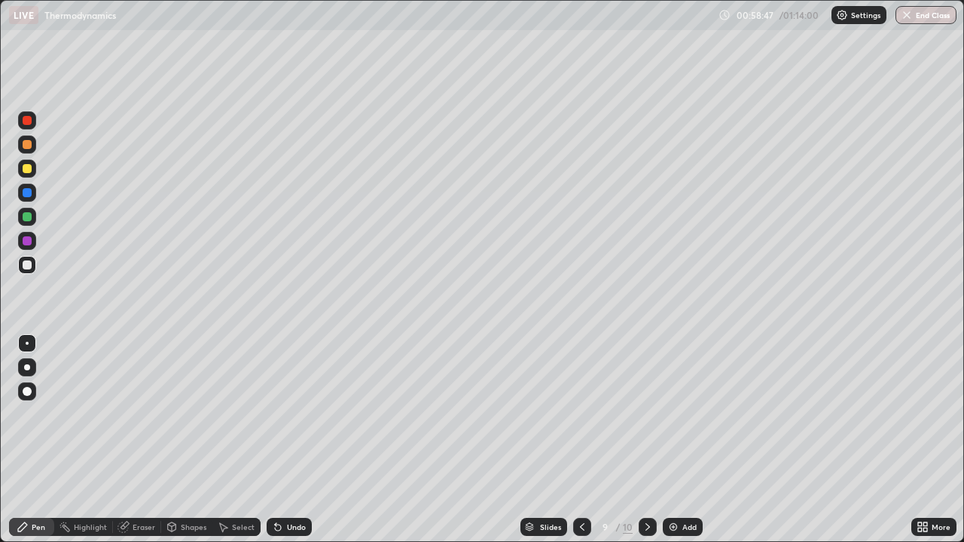
click at [278, 440] on icon at bounding box center [278, 528] width 6 height 6
click at [279, 440] on icon at bounding box center [278, 528] width 6 height 6
click at [276, 440] on icon at bounding box center [278, 528] width 6 height 6
click at [26, 166] on div at bounding box center [27, 168] width 9 height 9
click at [276, 440] on icon at bounding box center [278, 528] width 6 height 6
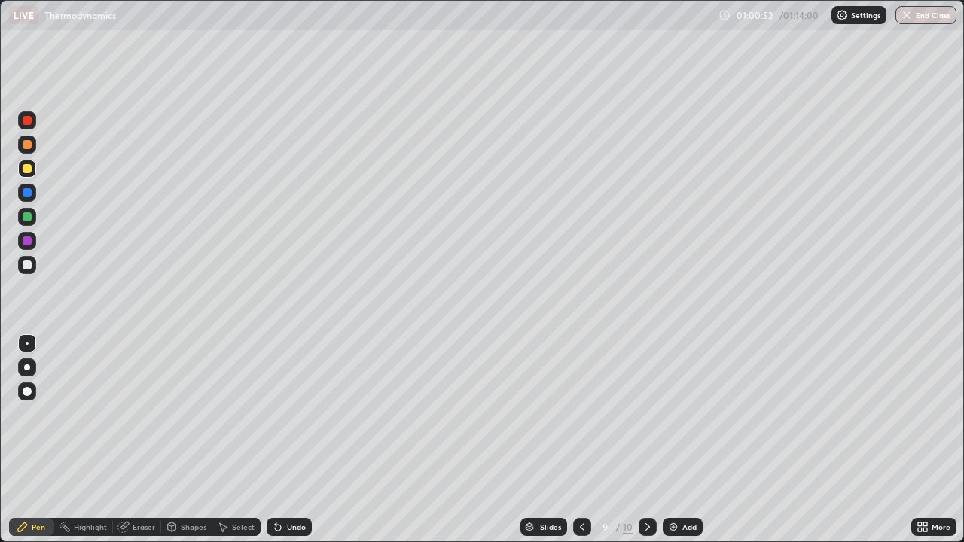
click at [276, 440] on icon at bounding box center [278, 528] width 6 height 6
click at [277, 440] on icon at bounding box center [278, 528] width 6 height 6
click at [276, 440] on icon at bounding box center [278, 528] width 6 height 6
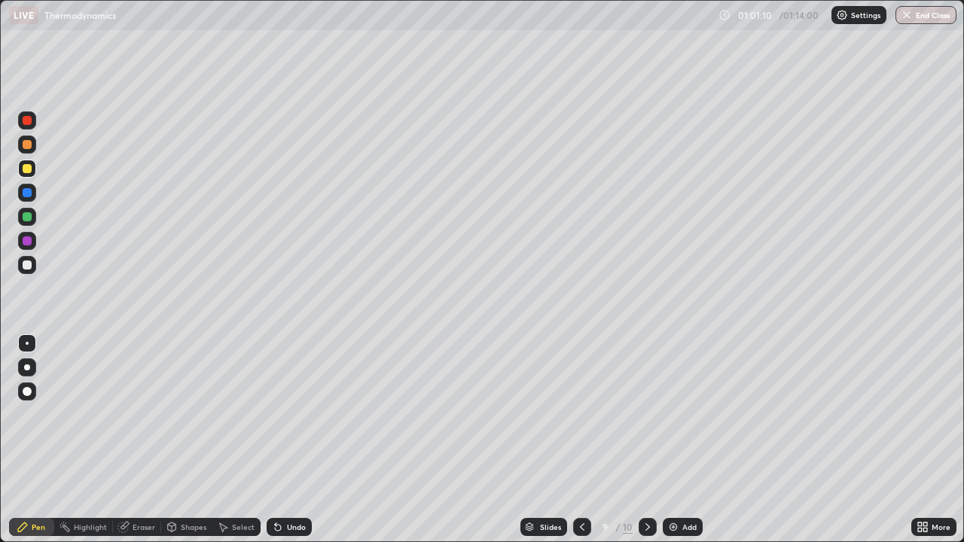
click at [279, 440] on icon at bounding box center [278, 527] width 12 height 12
click at [278, 440] on icon at bounding box center [278, 528] width 6 height 6
click at [581, 440] on icon at bounding box center [582, 527] width 12 height 12
click at [645, 440] on icon at bounding box center [647, 527] width 5 height 8
click at [278, 440] on icon at bounding box center [278, 528] width 6 height 6
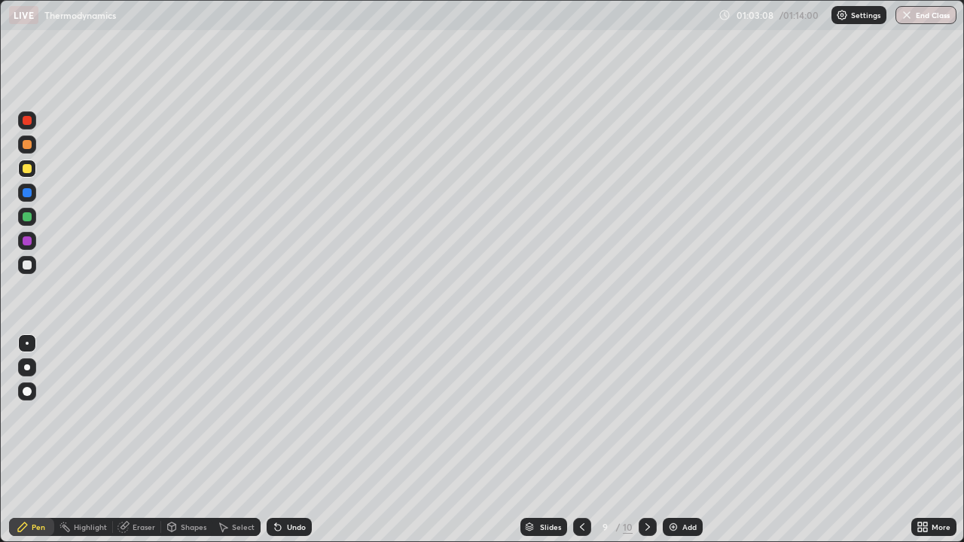
click at [275, 440] on icon at bounding box center [278, 528] width 6 height 6
click at [29, 269] on div at bounding box center [27, 265] width 9 height 9
click at [278, 440] on icon at bounding box center [278, 528] width 6 height 6
click at [281, 440] on icon at bounding box center [278, 527] width 12 height 12
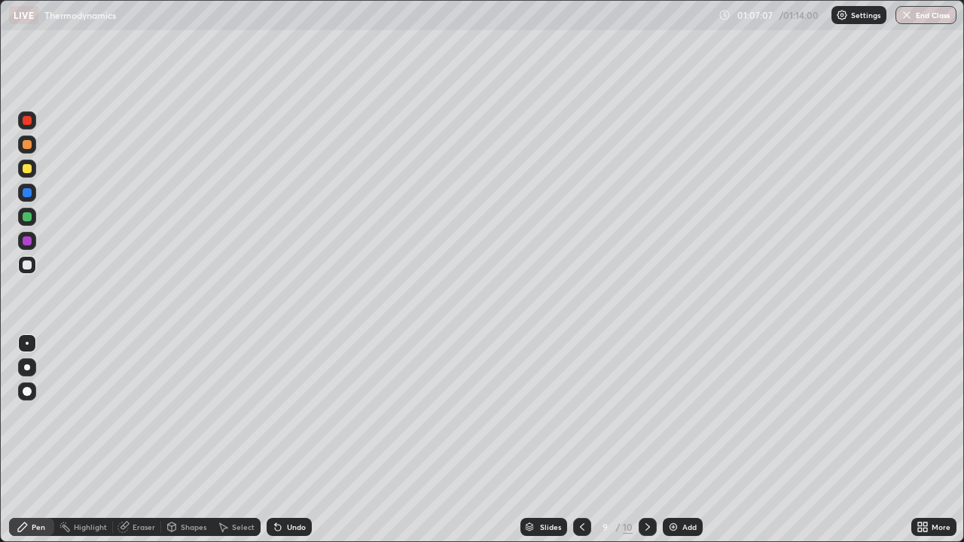
click at [275, 440] on icon at bounding box center [278, 527] width 12 height 12
click at [912, 21] on button "End Class" at bounding box center [926, 15] width 61 height 18
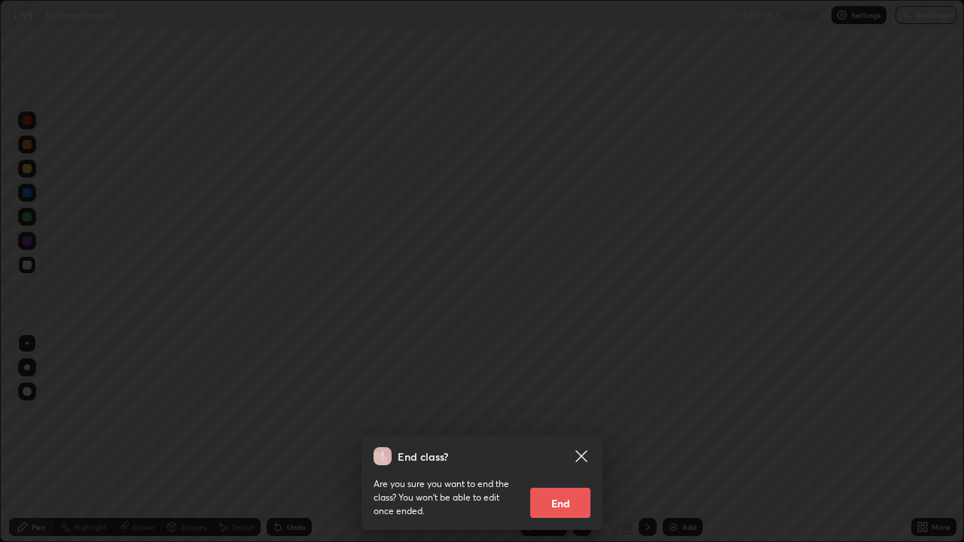
click at [569, 440] on button "End" at bounding box center [560, 503] width 60 height 30
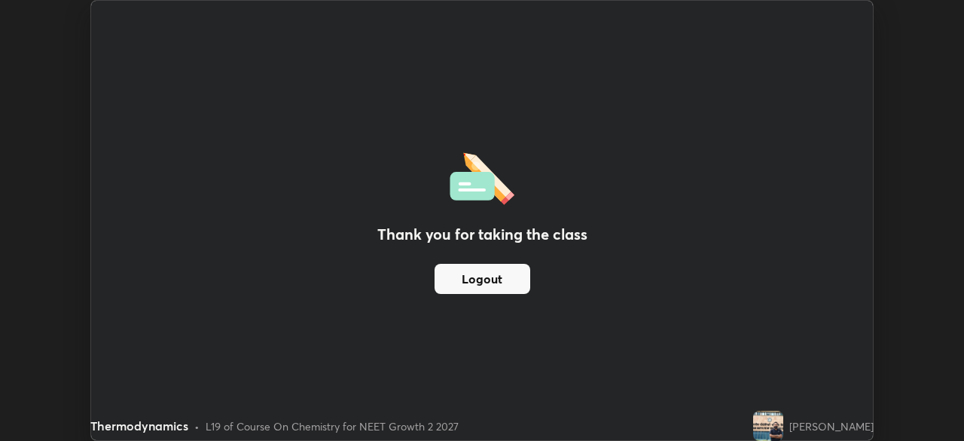
scroll to position [74880, 74356]
